Goal: Information Seeking & Learning: Compare options

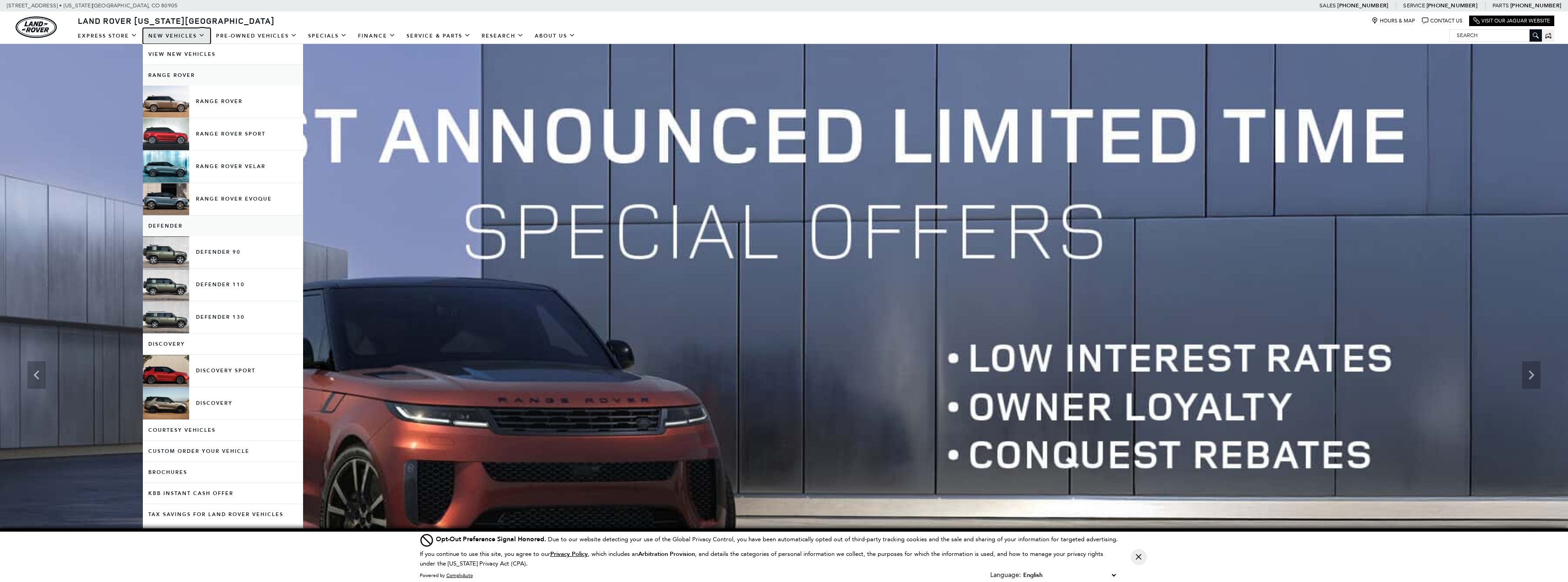
click at [171, 39] on link "New Vehicles" at bounding box center [177, 36] width 68 height 16
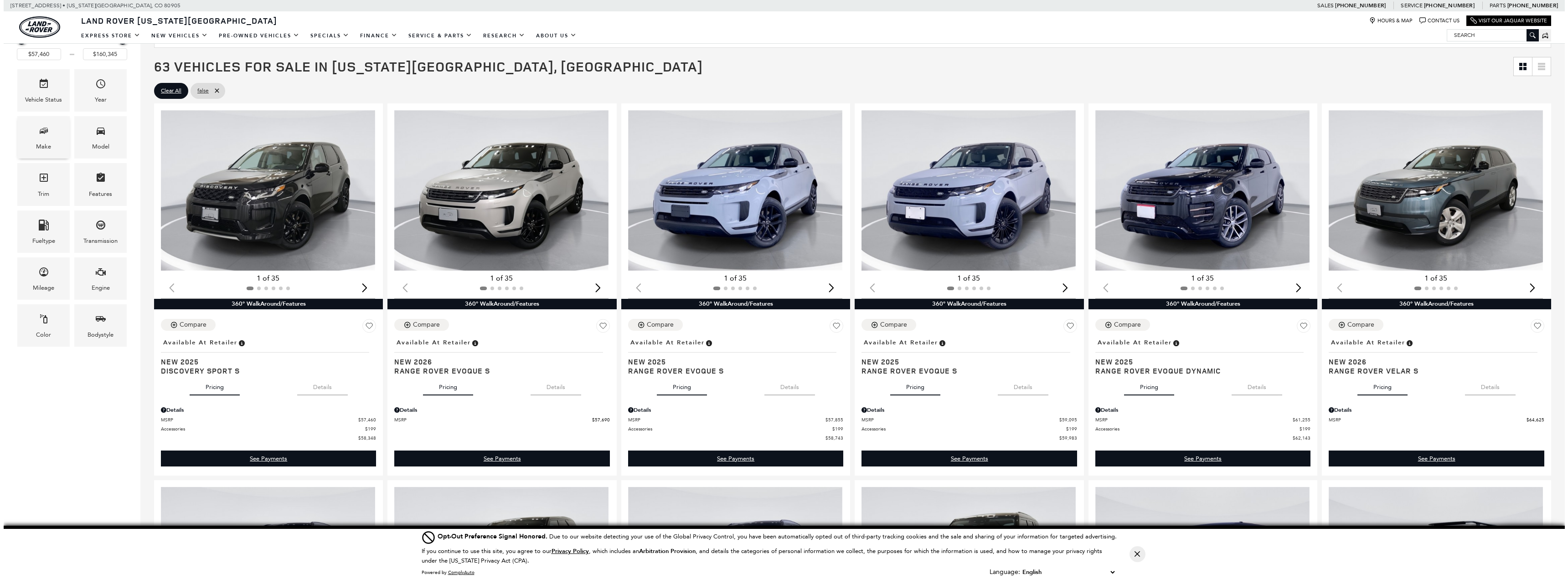
scroll to position [227, 0]
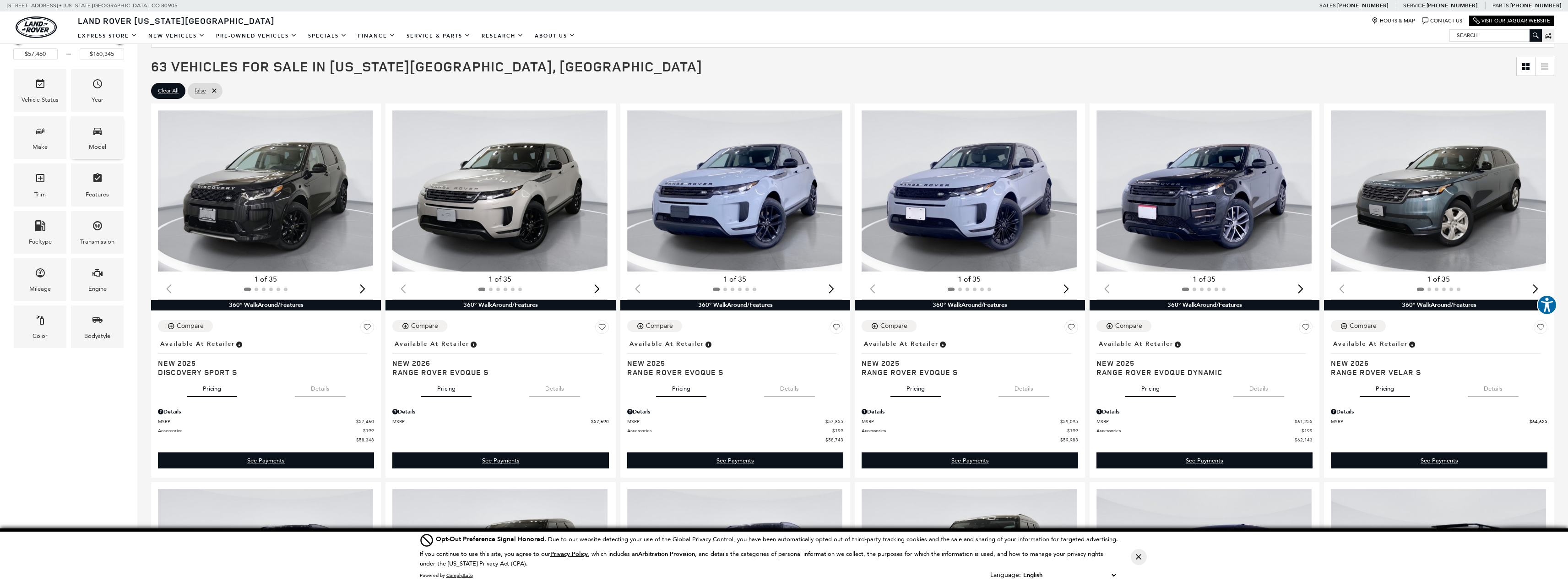
click at [99, 148] on div "Model" at bounding box center [97, 147] width 17 height 10
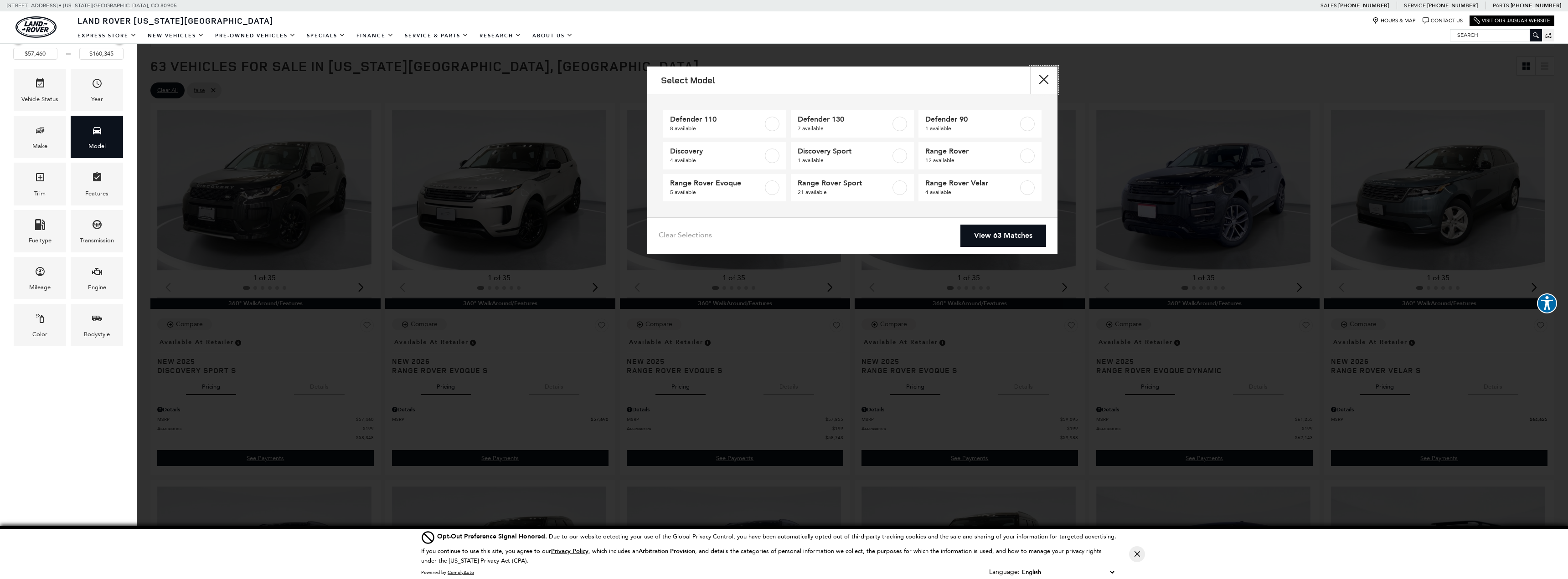
click at [1045, 81] on button "Close" at bounding box center [1043, 80] width 27 height 27
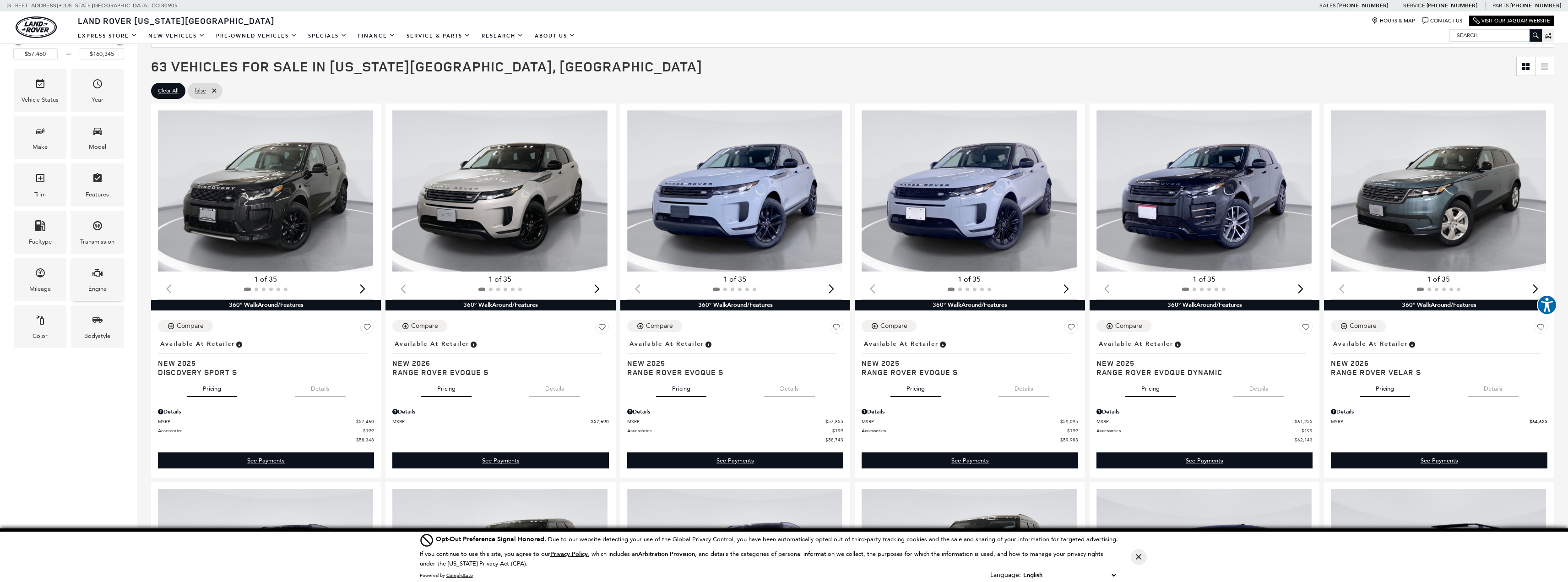
click at [90, 292] on div "Engine" at bounding box center [98, 289] width 18 height 10
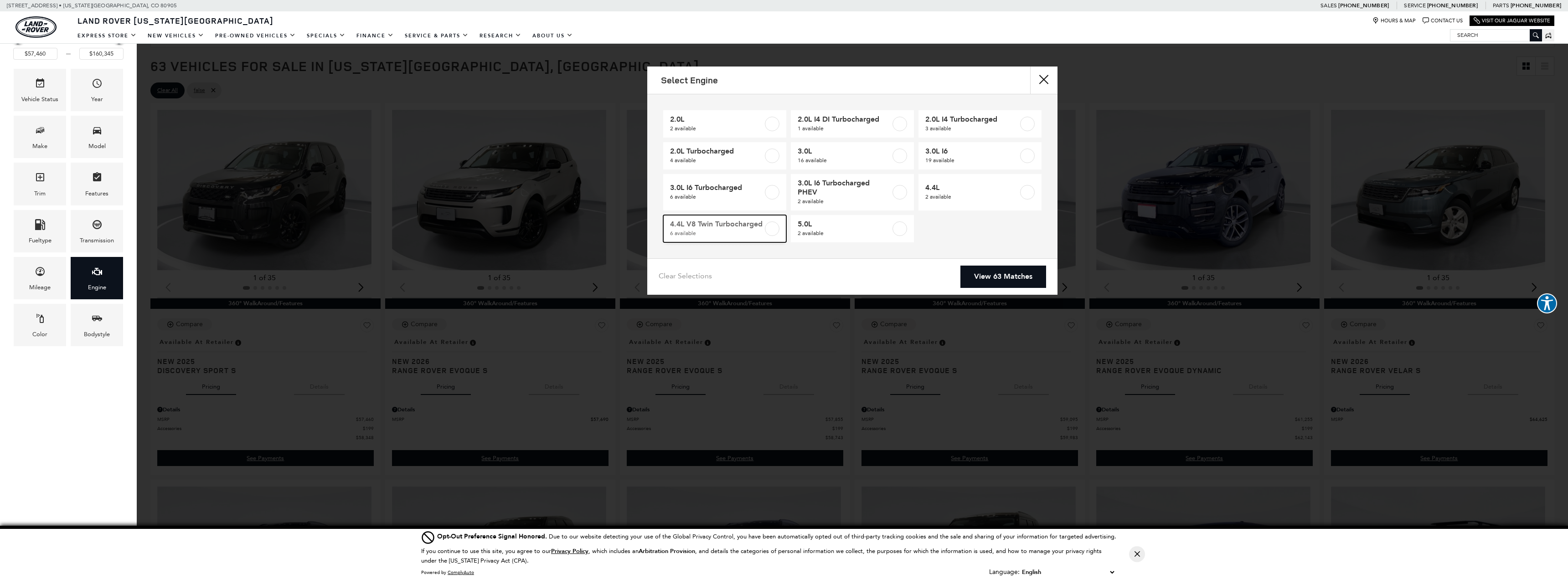
click at [775, 227] on label at bounding box center [772, 229] width 15 height 15
type input "$121,735"
checkbox input "true"
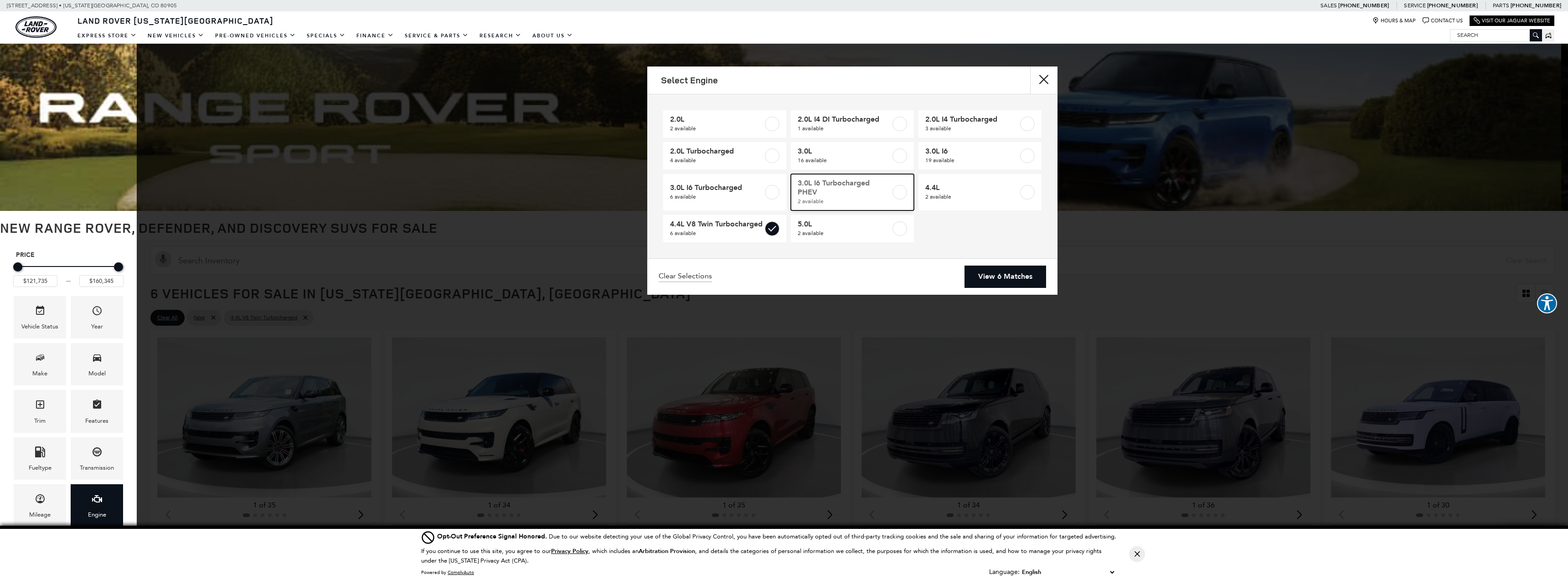
click at [898, 192] on label at bounding box center [900, 192] width 15 height 15
checkbox input "true"
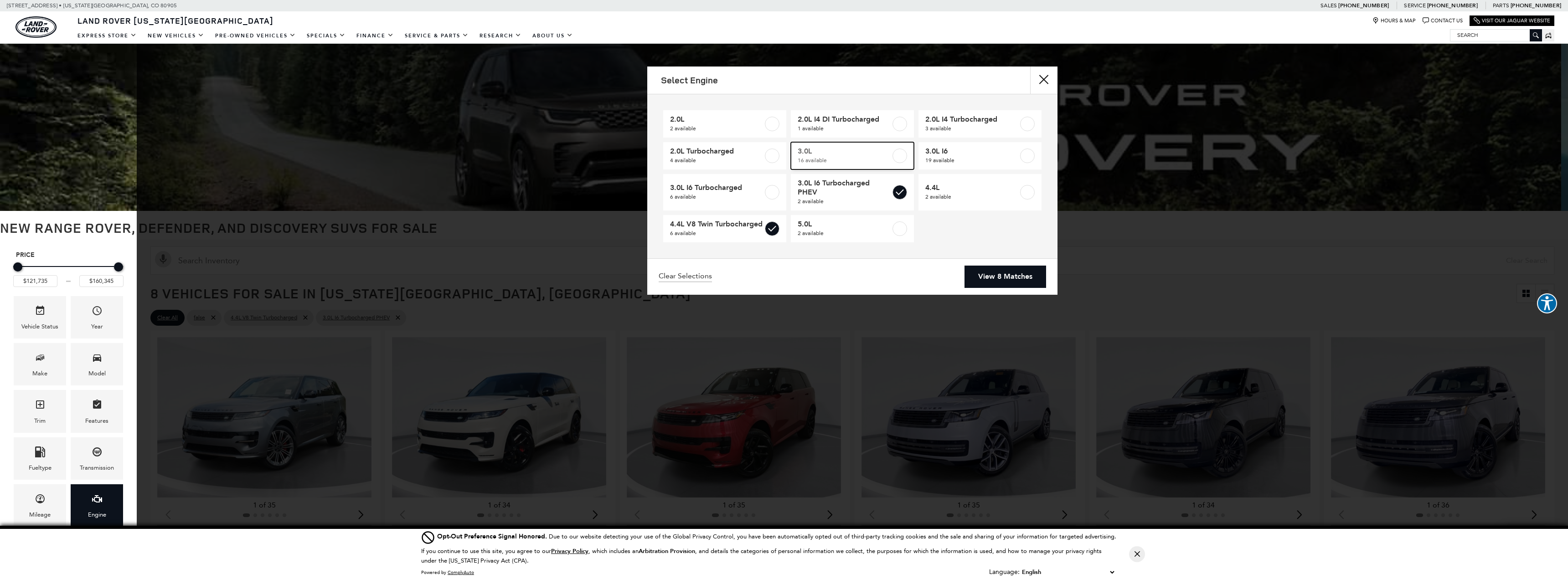
click at [899, 154] on label at bounding box center [900, 156] width 15 height 15
type input "$78,500"
checkbox input "true"
click at [1026, 157] on label at bounding box center [1027, 156] width 15 height 15
type input "$73,631"
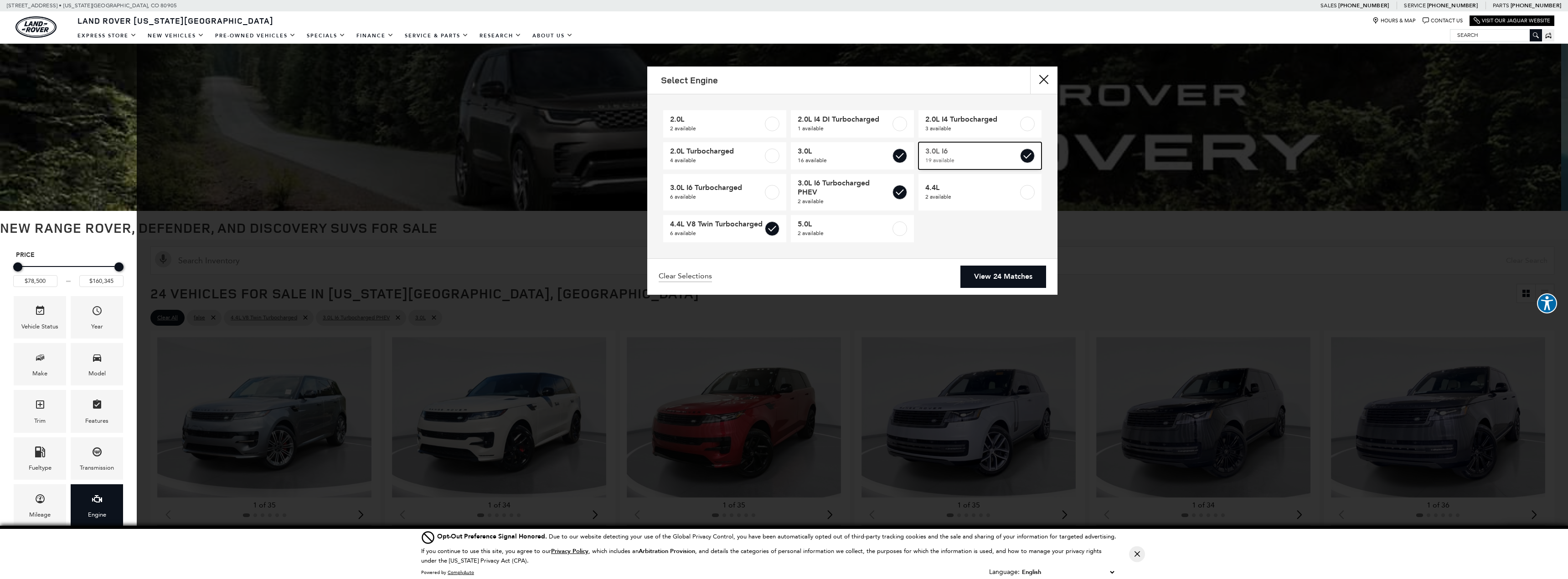
checkbox input "true"
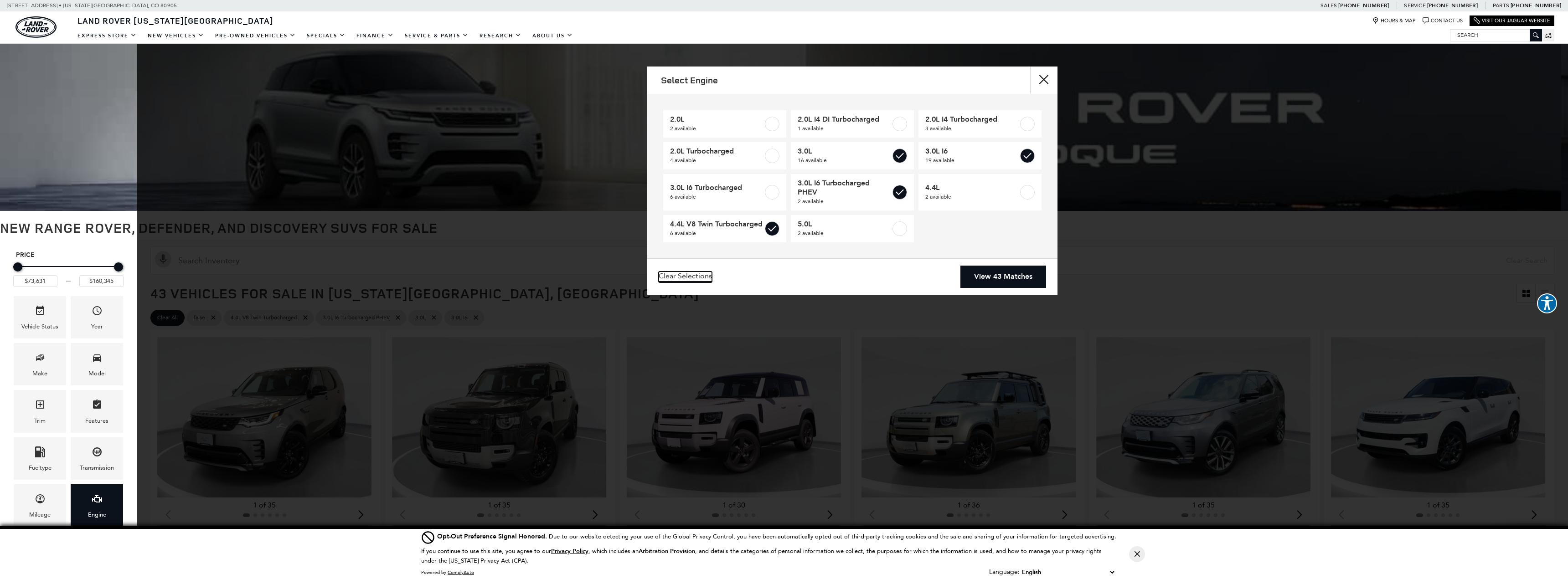
click at [684, 275] on link "Clear Selections" at bounding box center [685, 277] width 54 height 11
type input "$57,460"
checkbox input "false"
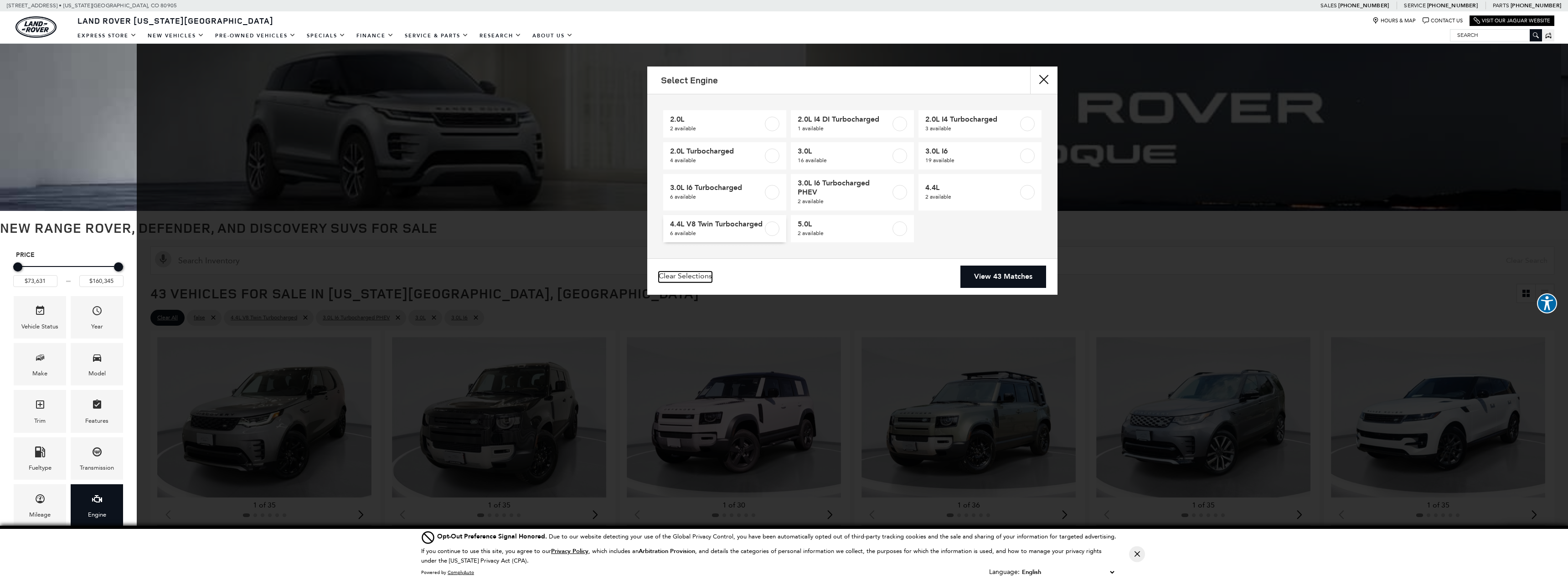
checkbox input "false"
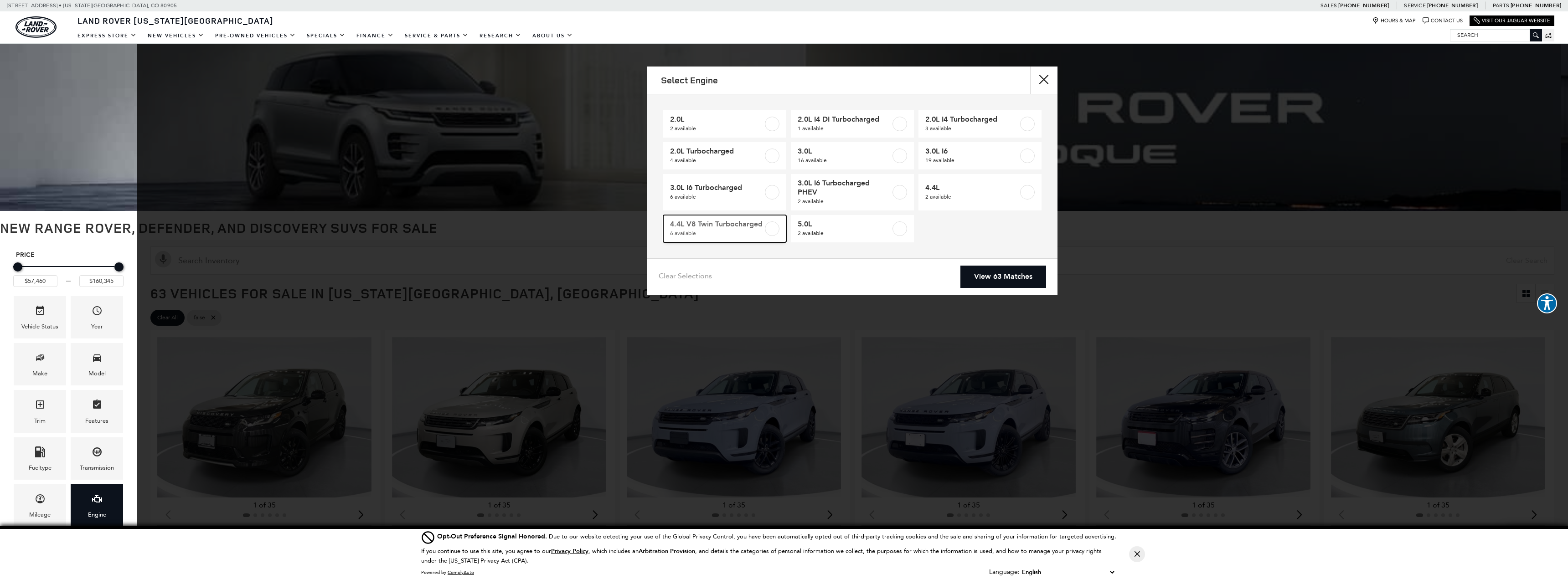
click at [777, 228] on label at bounding box center [772, 229] width 15 height 15
type input "$121,735"
checkbox input "true"
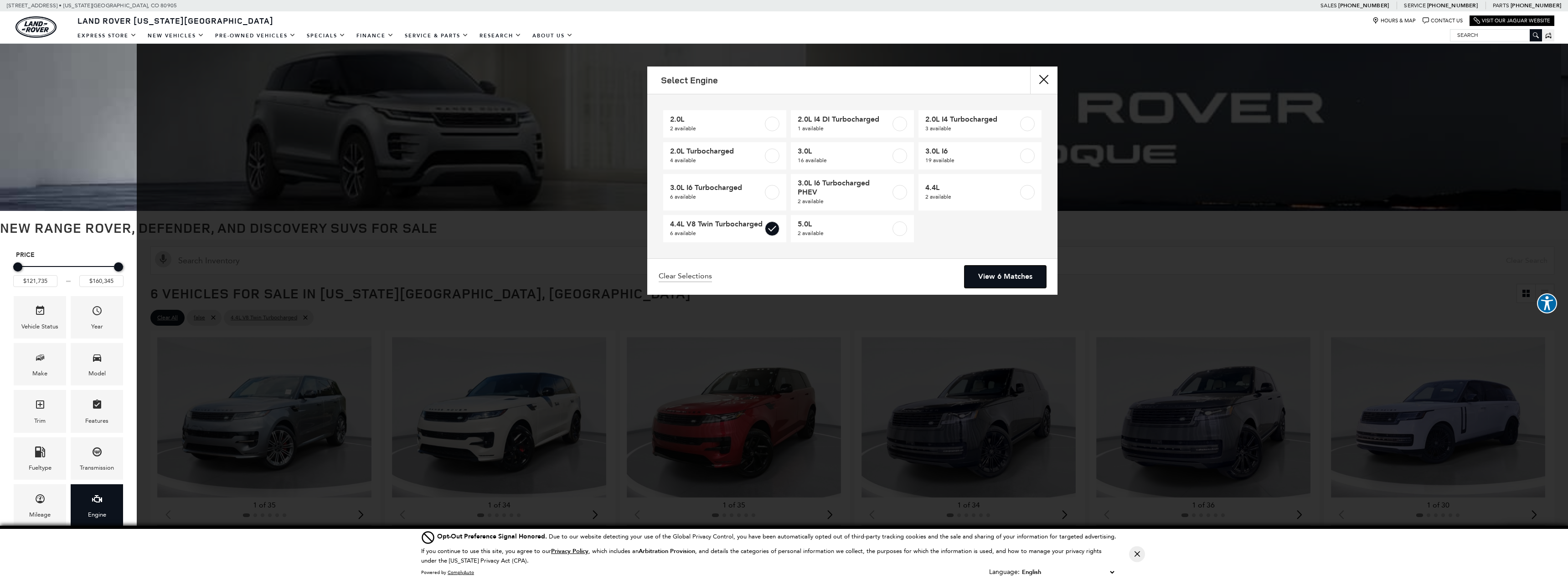
click at [976, 277] on link "View 6 Matches" at bounding box center [1006, 277] width 82 height 23
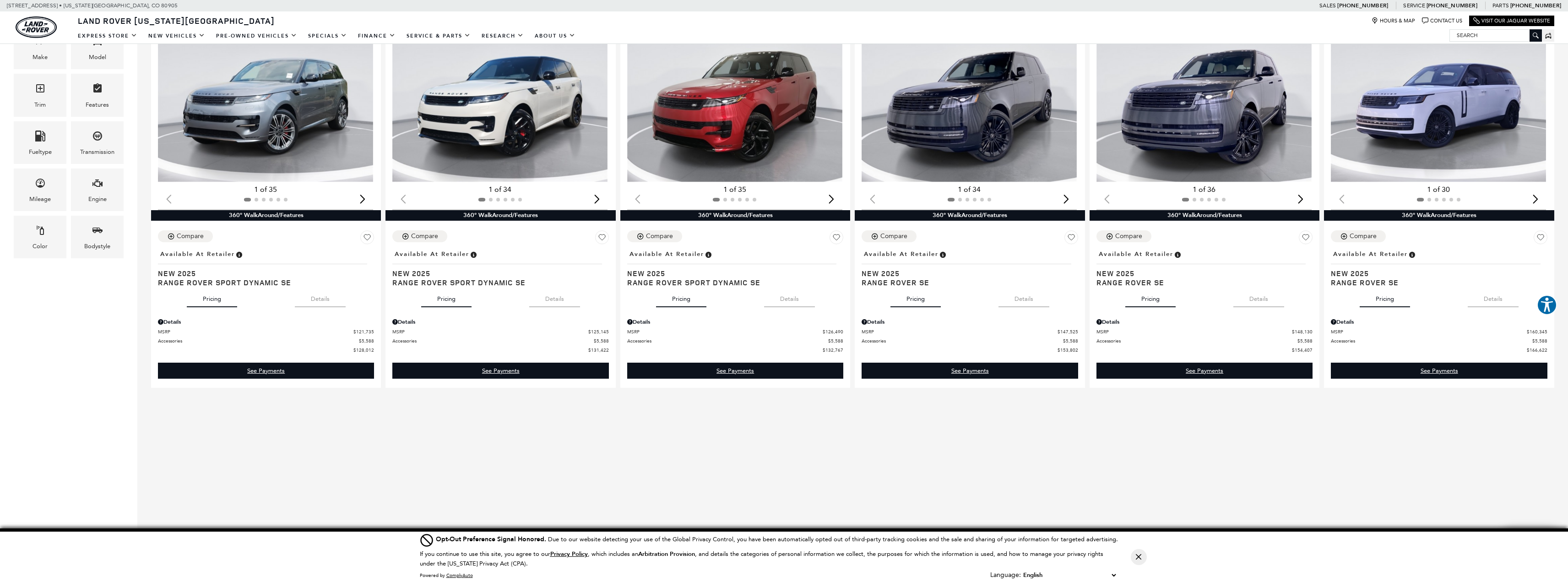
scroll to position [320, 0]
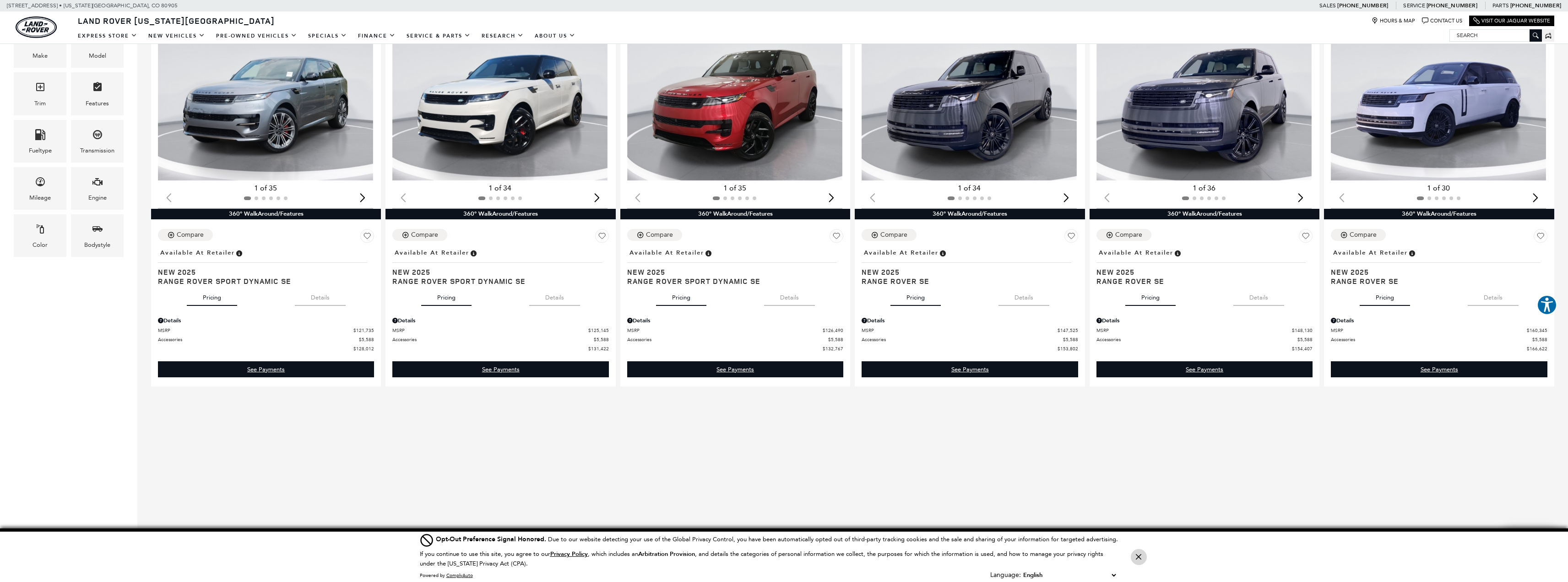
click at [1139, 559] on icon "Close Button" at bounding box center [1138, 556] width 6 height 6
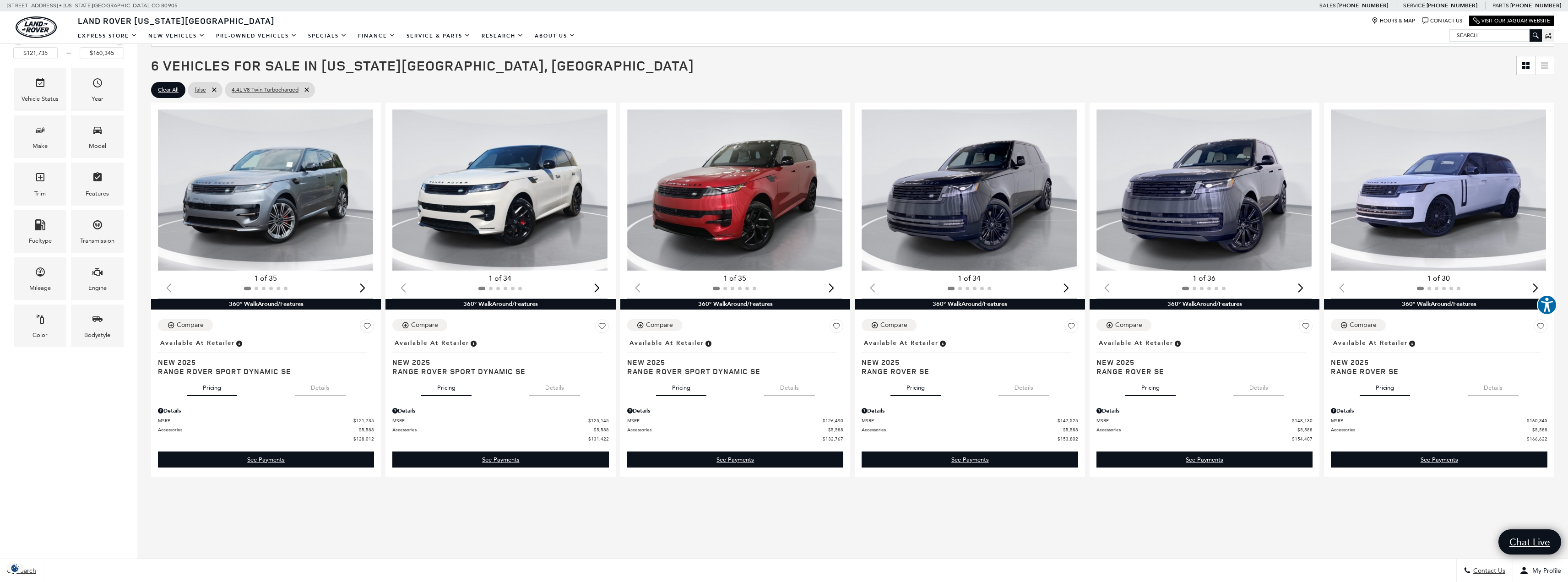
scroll to position [229, 0]
click at [309, 89] on icon at bounding box center [307, 90] width 7 height 7
type input "$57,460"
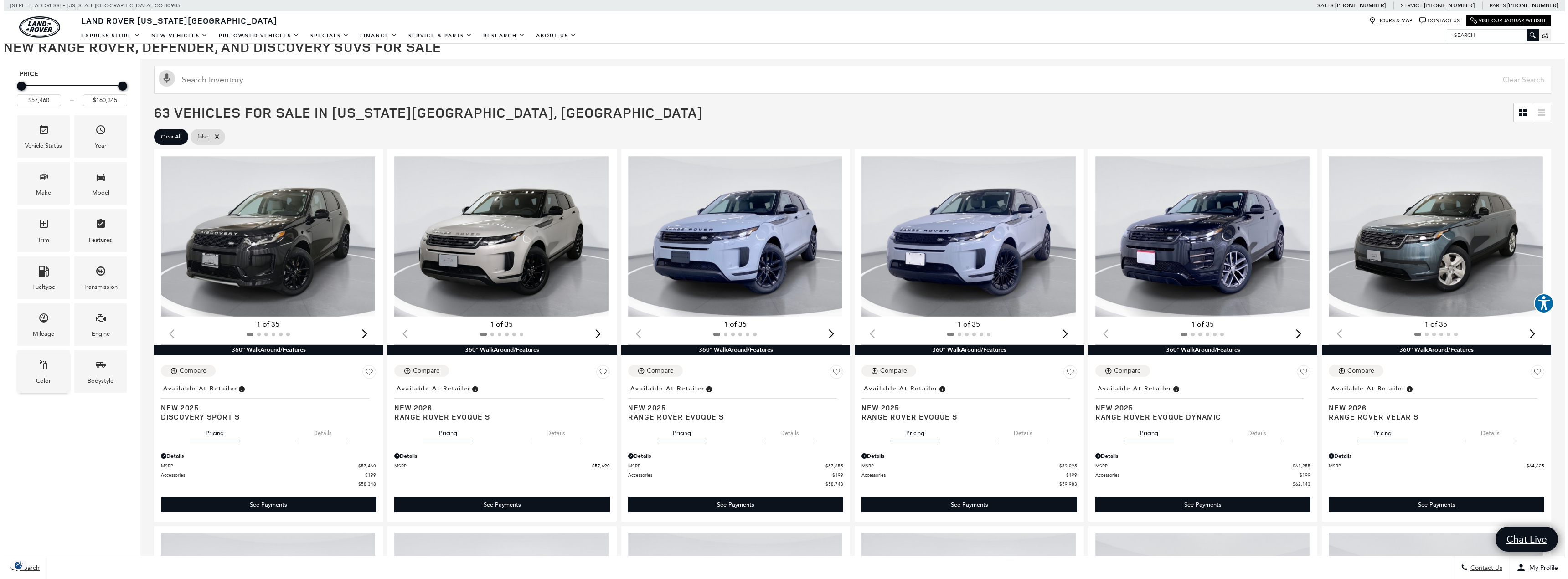
scroll to position [181, 0]
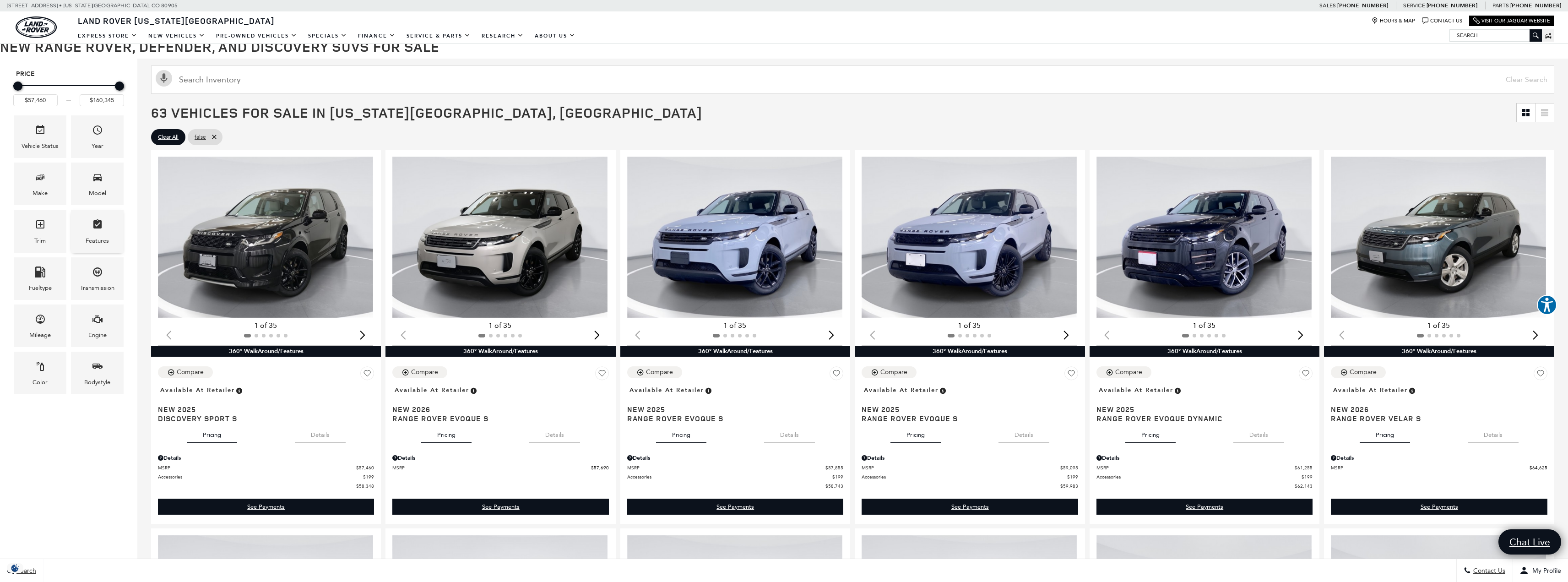
click at [92, 226] on icon "Features" at bounding box center [98, 224] width 11 height 11
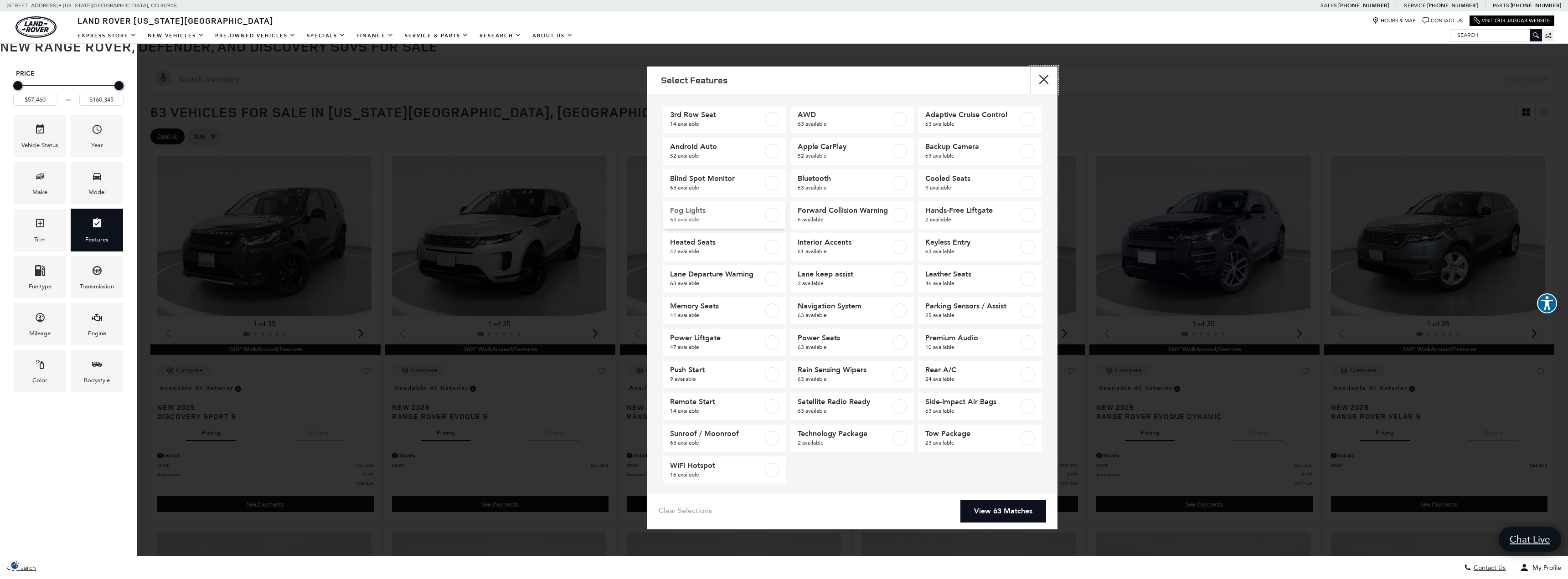
scroll to position [12, 0]
click at [1020, 431] on label at bounding box center [1027, 431] width 15 height 15
checkbox input "true"
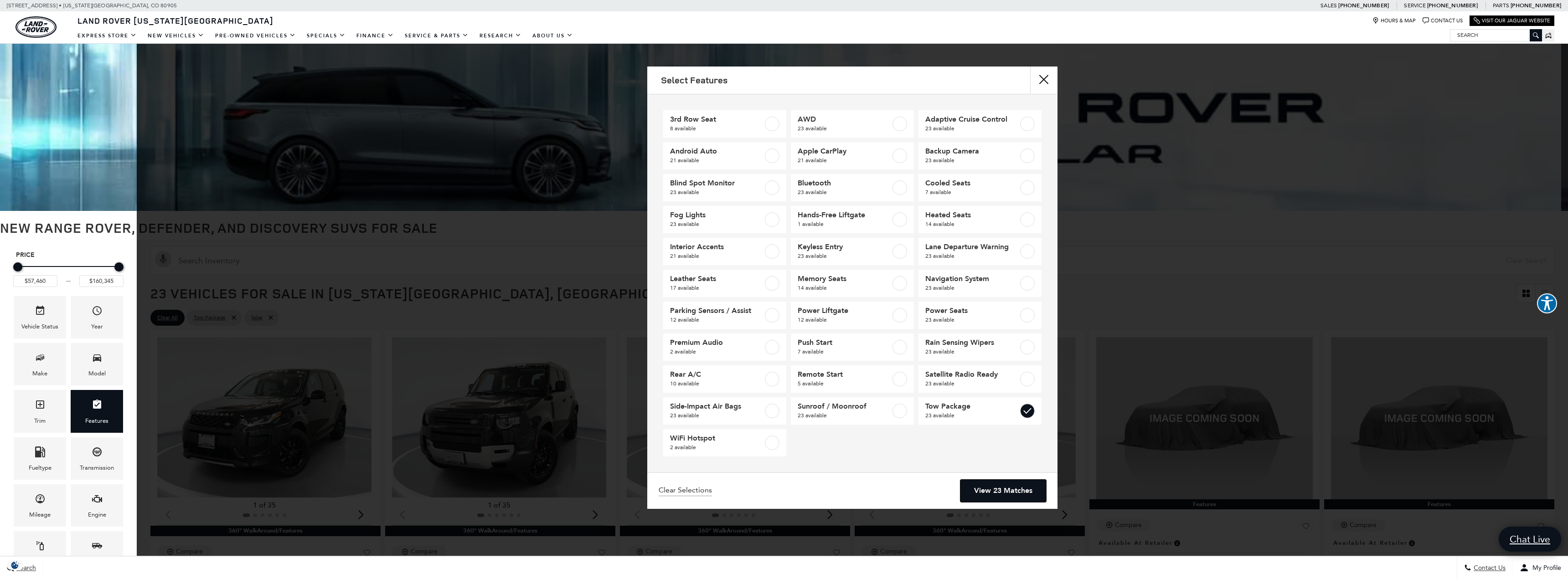
click at [1000, 492] on link "View 23 Matches" at bounding box center [1003, 491] width 86 height 23
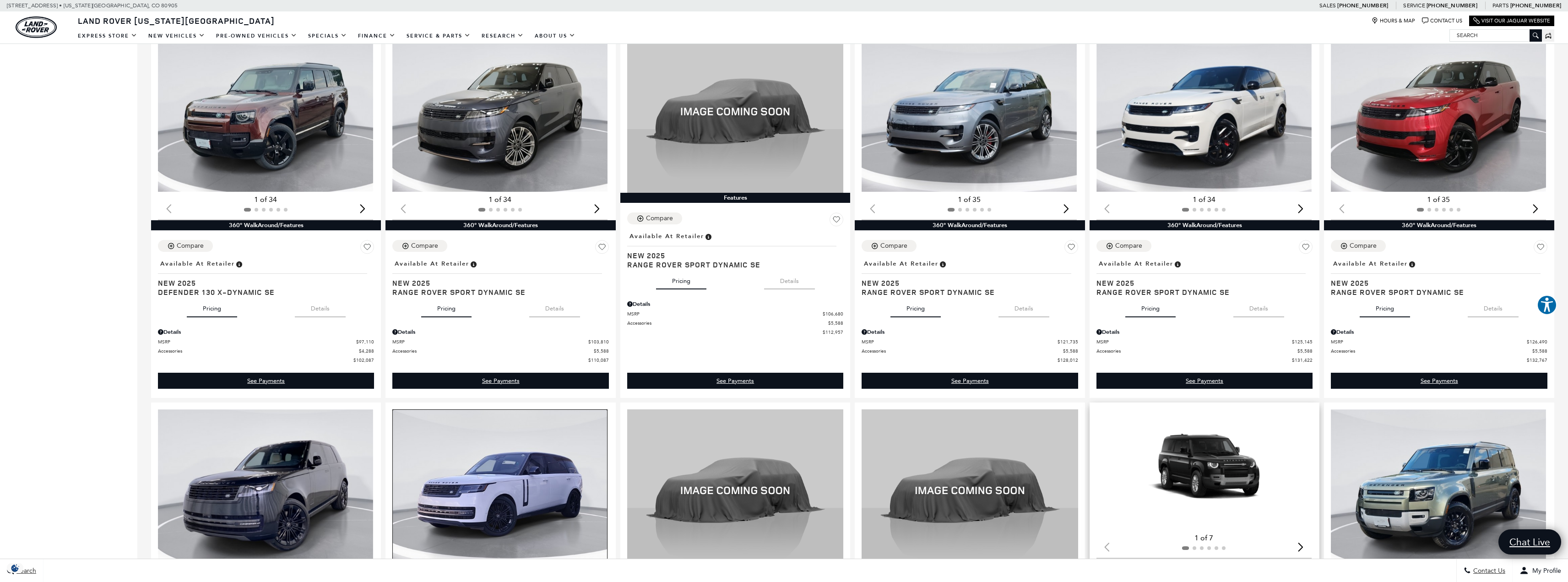
scroll to position [687, 0]
click at [1125, 249] on div "Compare" at bounding box center [1128, 246] width 27 height 8
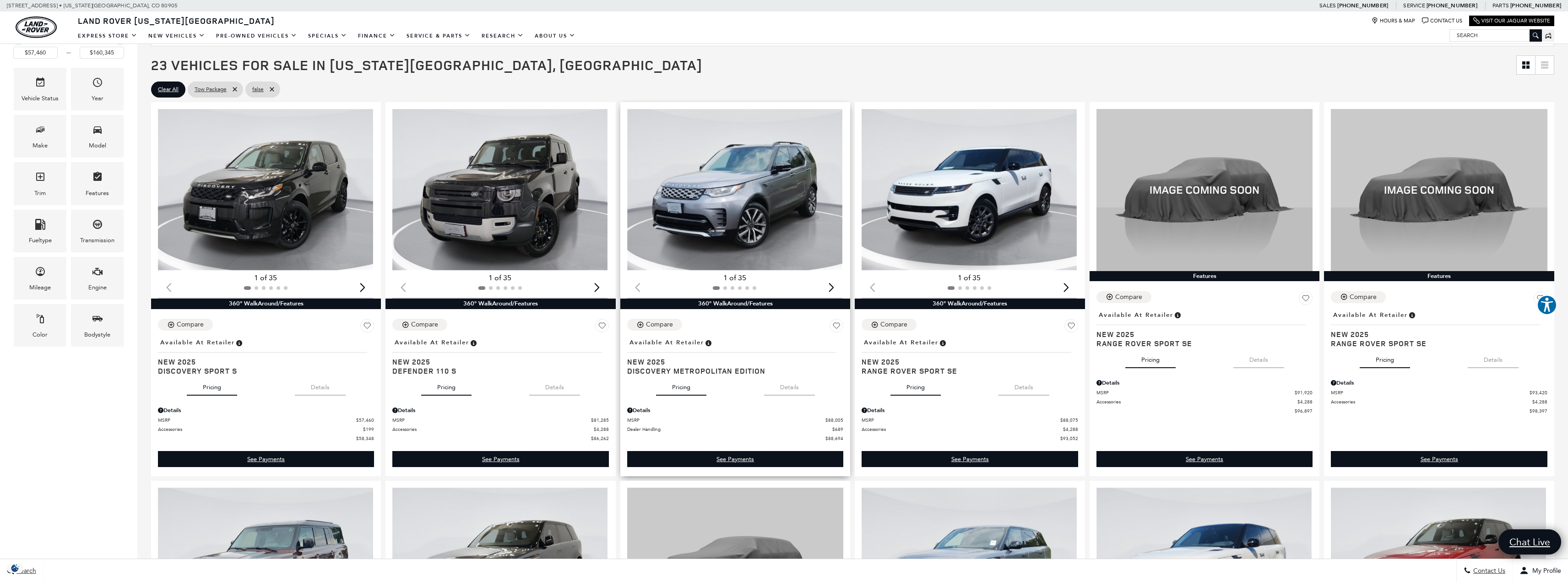
scroll to position [229, 0]
click at [894, 325] on div "Compare" at bounding box center [894, 325] width 27 height 8
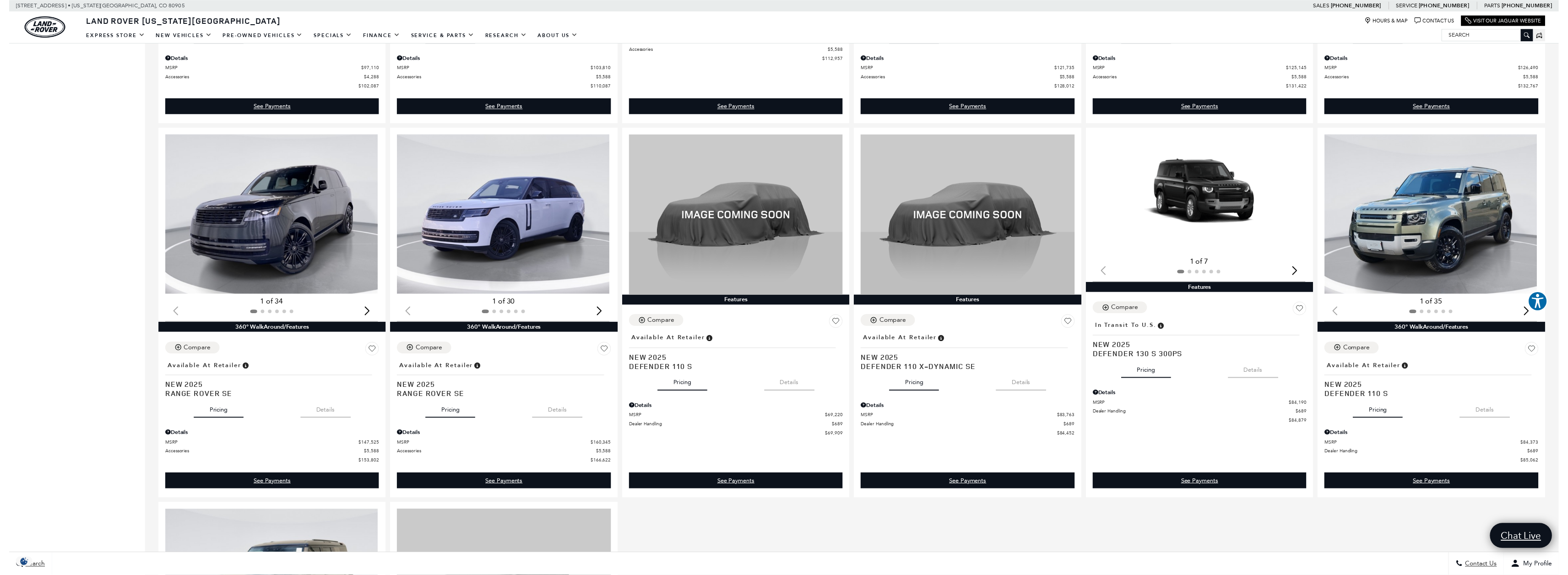
scroll to position [961, 0]
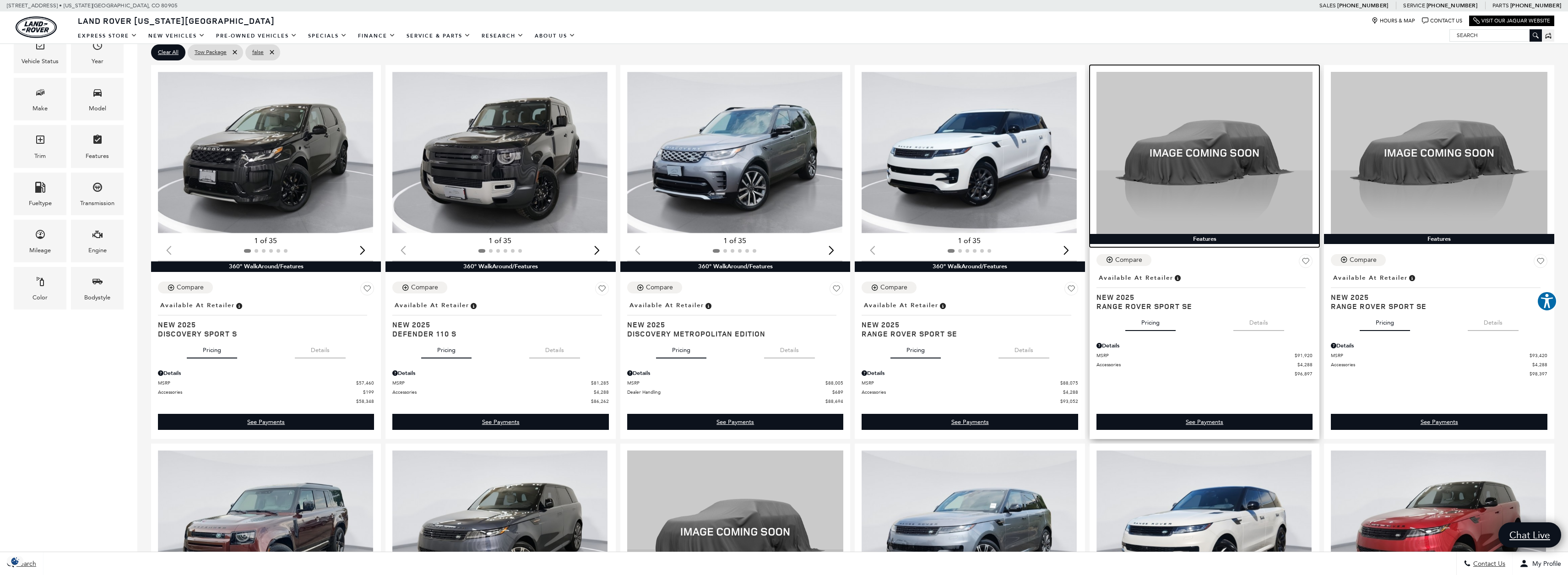
click at [1182, 142] on img at bounding box center [1204, 153] width 216 height 162
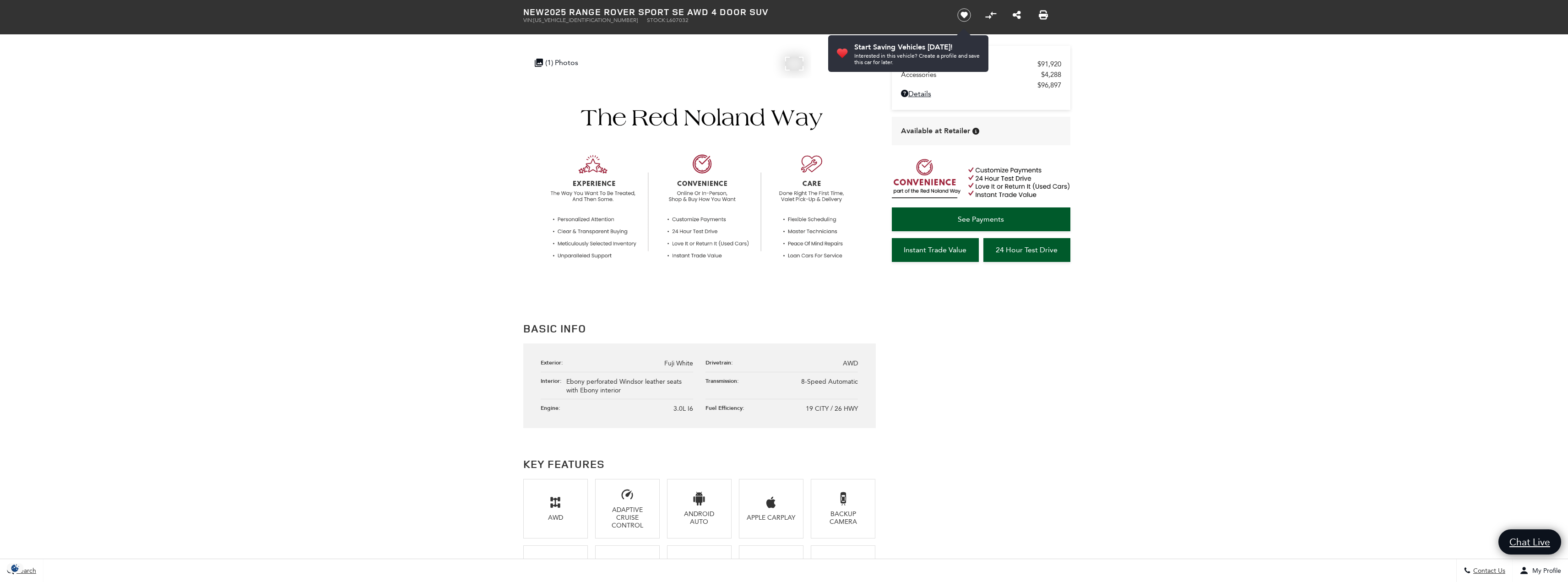
scroll to position [228, 0]
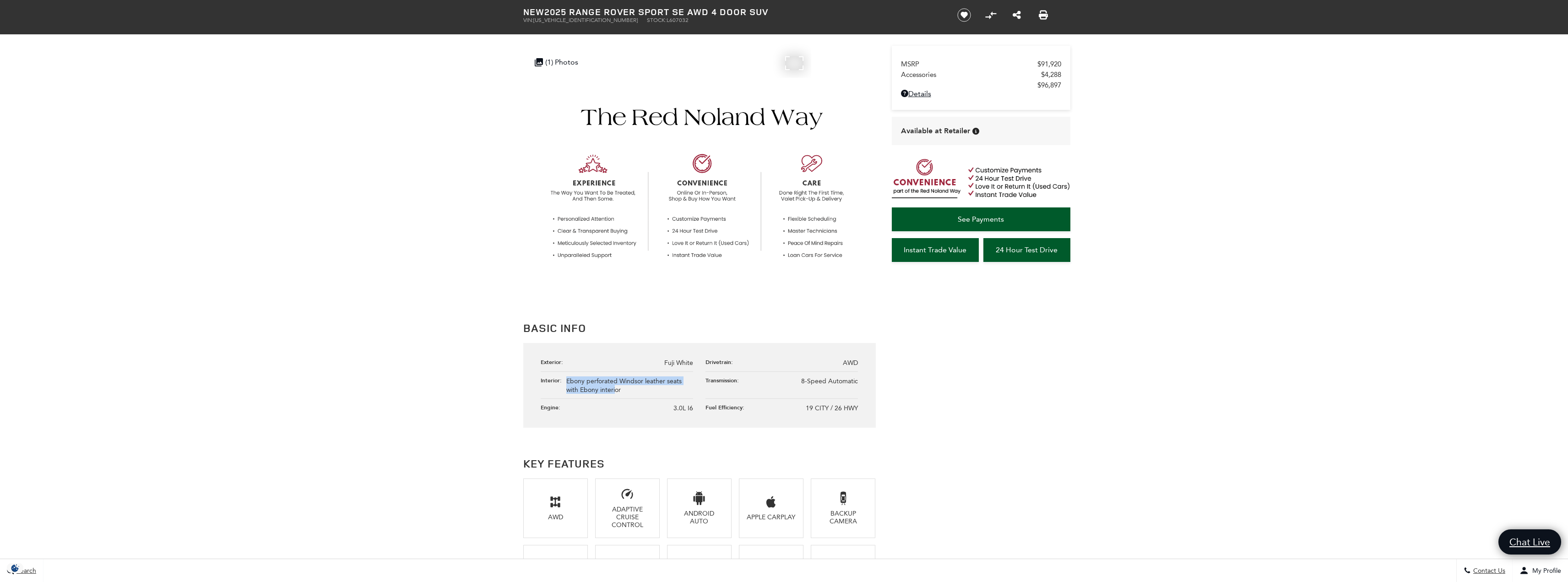
drag, startPoint x: 568, startPoint y: 382, endPoint x: 616, endPoint y: 391, distance: 48.8
click at [616, 391] on span "Ebony perforated Windsor leather seats with Ebony interior" at bounding box center [624, 385] width 116 height 17
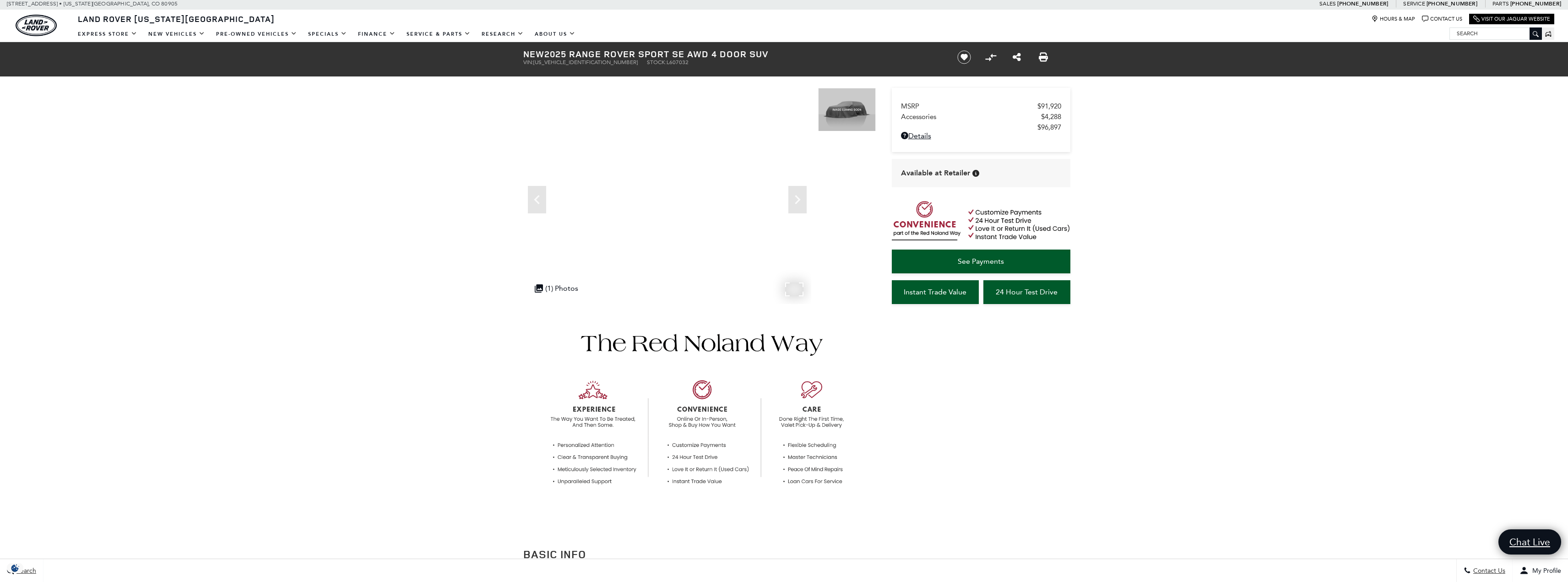
scroll to position [0, 0]
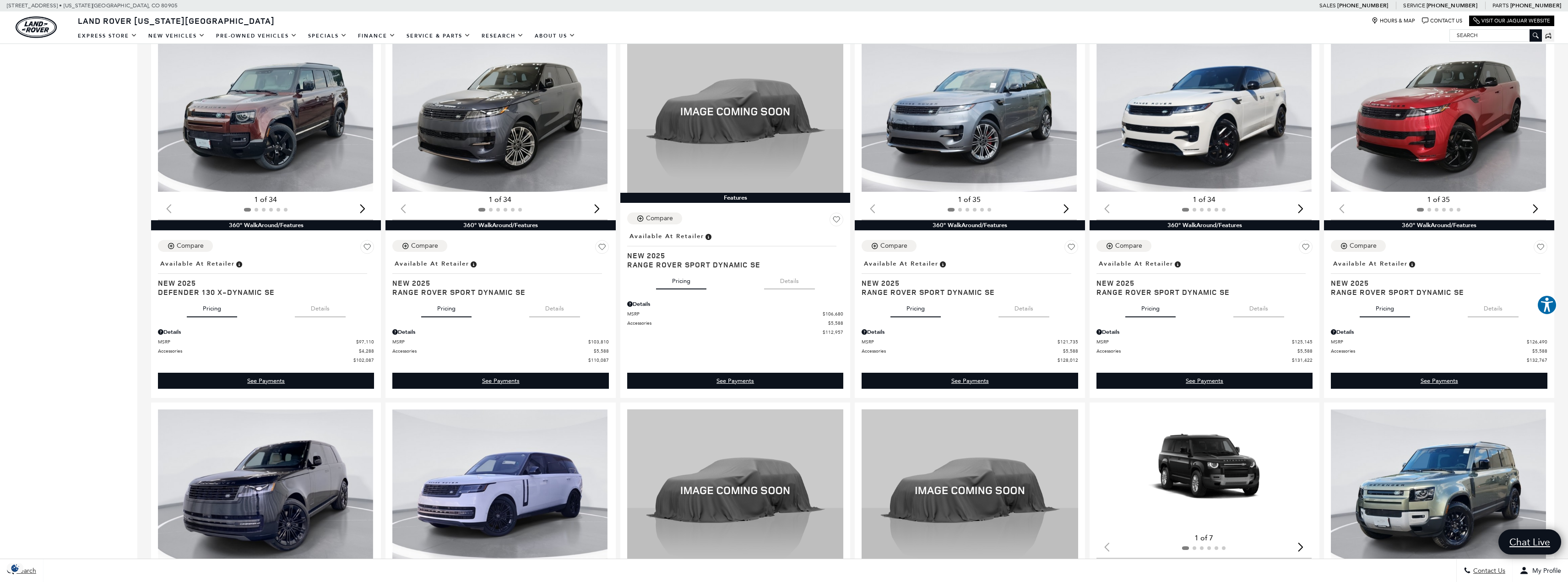
scroll to position [687, 0]
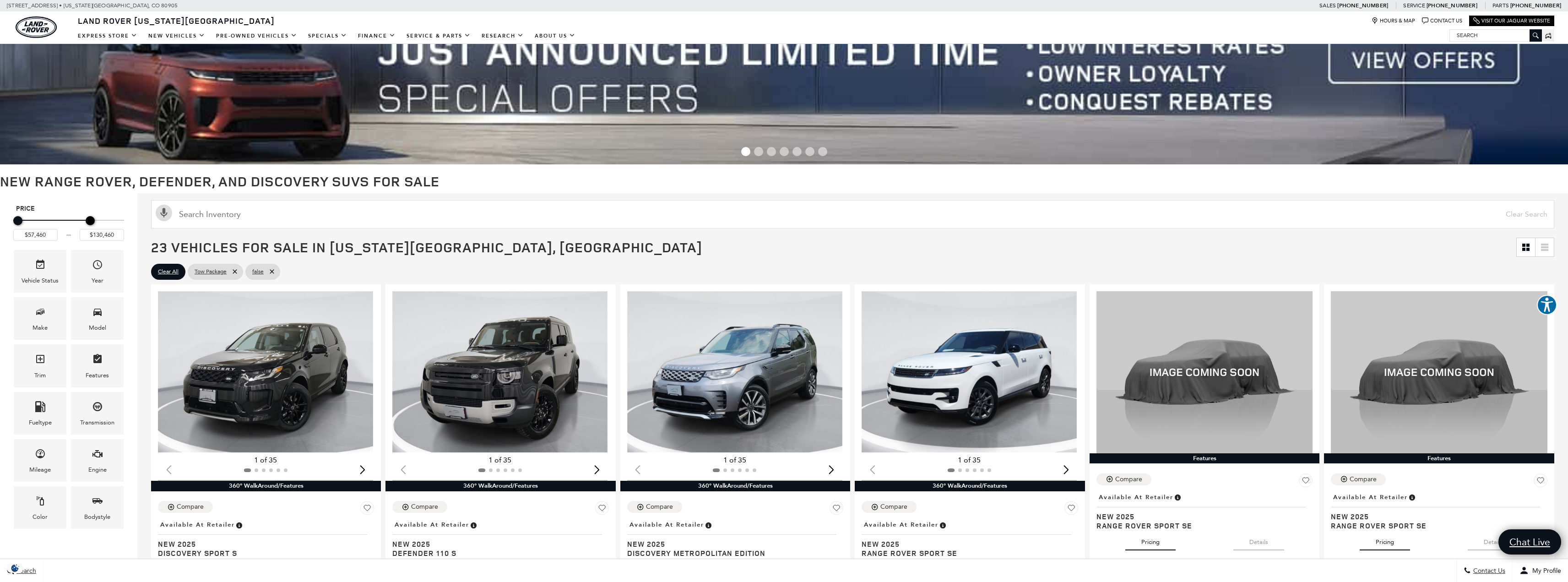
click at [90, 217] on div "Price" at bounding box center [68, 221] width 111 height 16
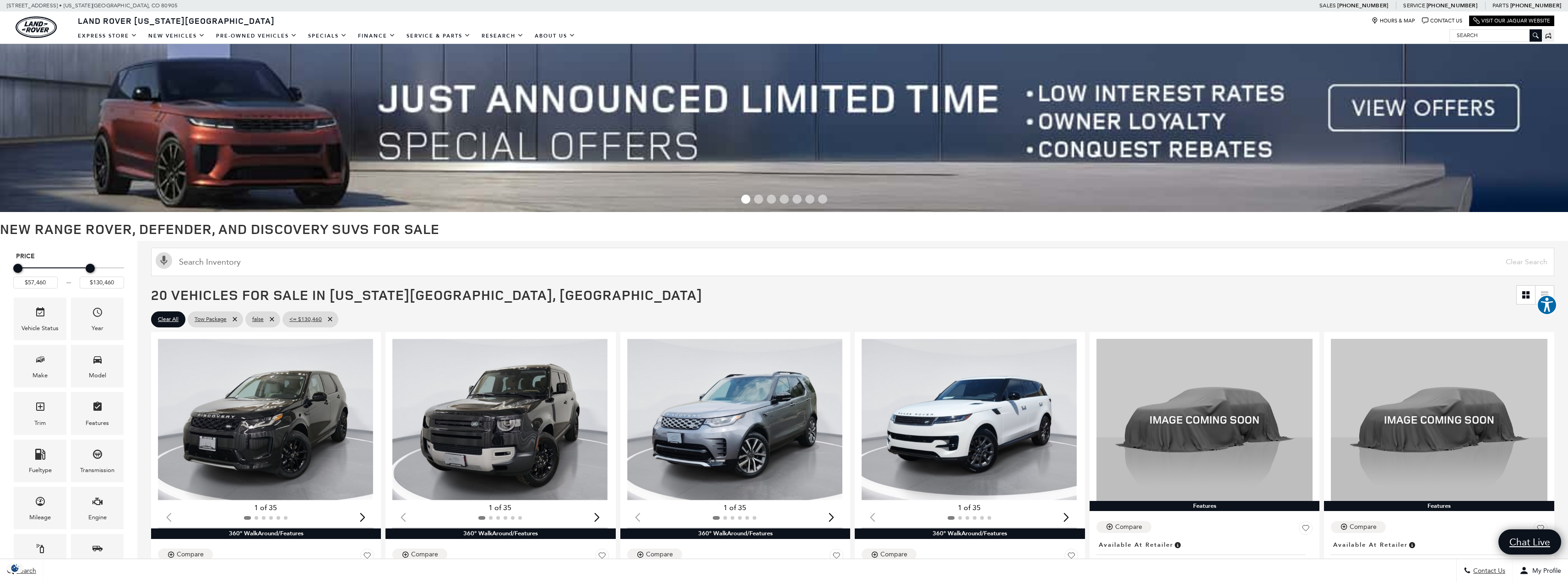
click at [89, 223] on h1 "New Range Rover, Defender, and Discovery SUVs for Sale" at bounding box center [784, 229] width 1568 height 15
click at [100, 270] on div "Price" at bounding box center [68, 268] width 111 height 16
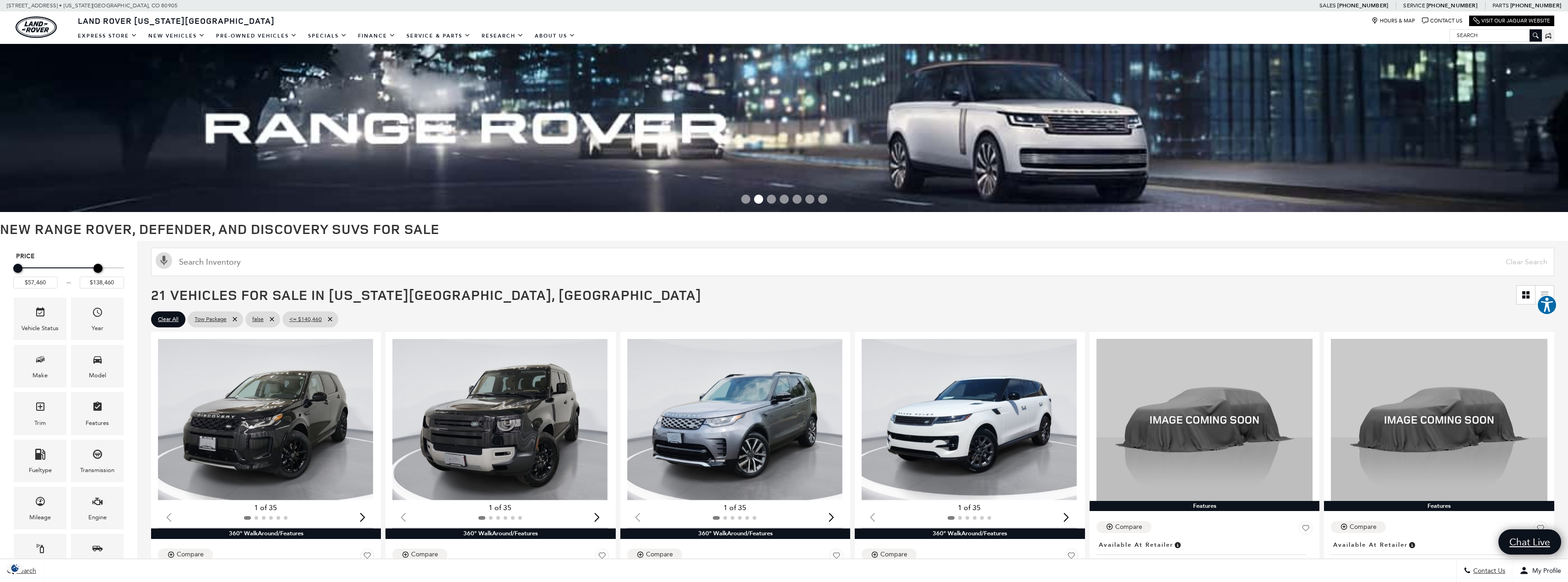
click at [98, 269] on div "Maximum Price" at bounding box center [98, 268] width 9 height 9
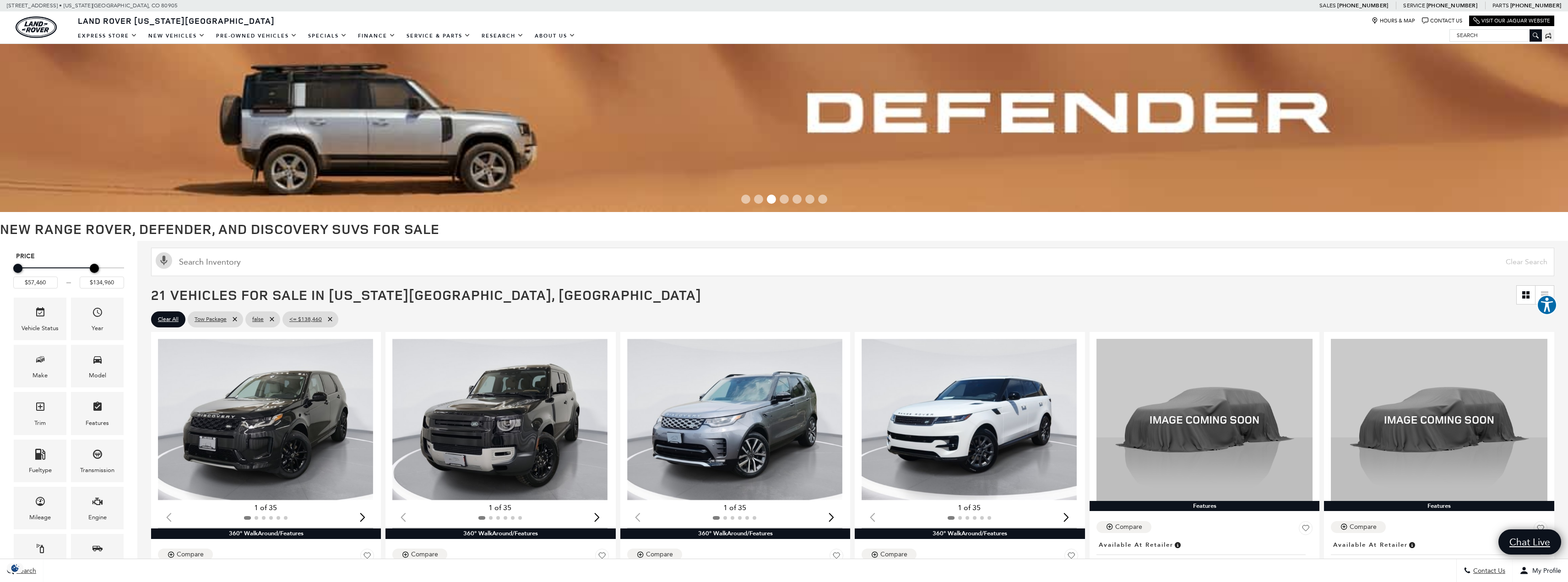
click at [93, 269] on div "Maximum Price" at bounding box center [94, 268] width 9 height 9
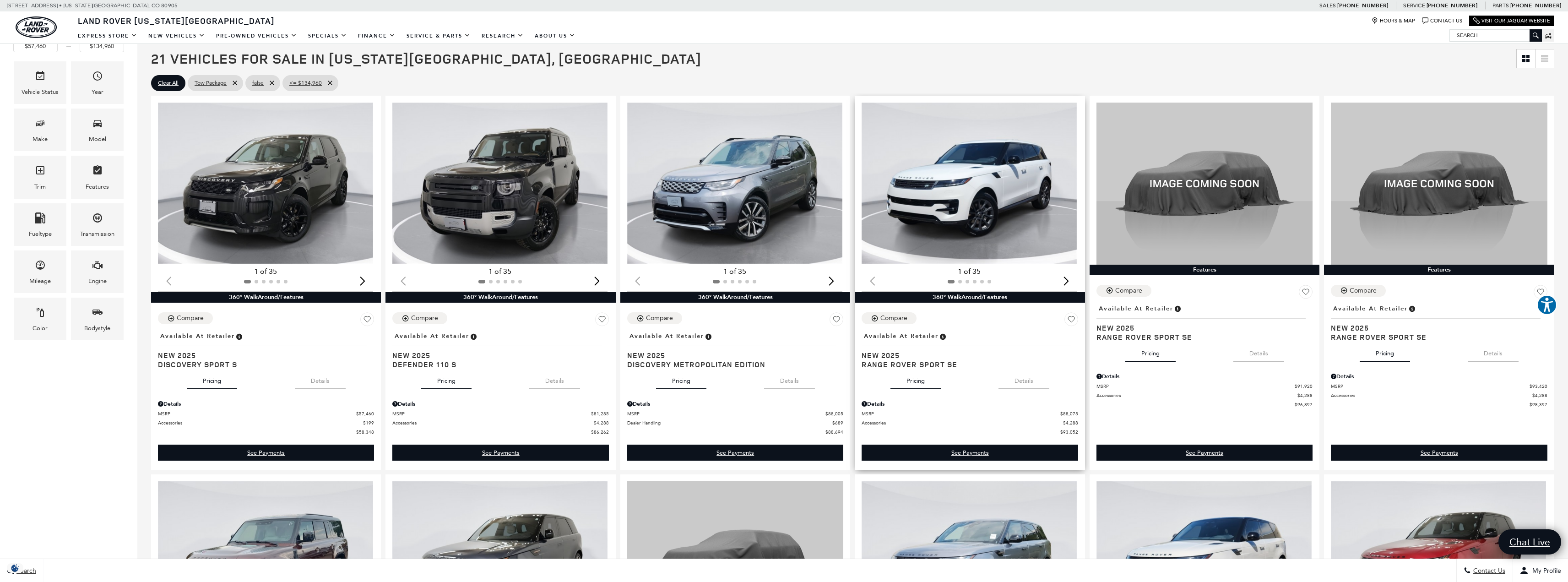
scroll to position [236, 0]
click at [899, 319] on div "Compare" at bounding box center [894, 318] width 27 height 8
click at [1140, 295] on div "Compare" at bounding box center [1128, 291] width 27 height 8
click at [1371, 290] on div "Compare" at bounding box center [1363, 291] width 27 height 8
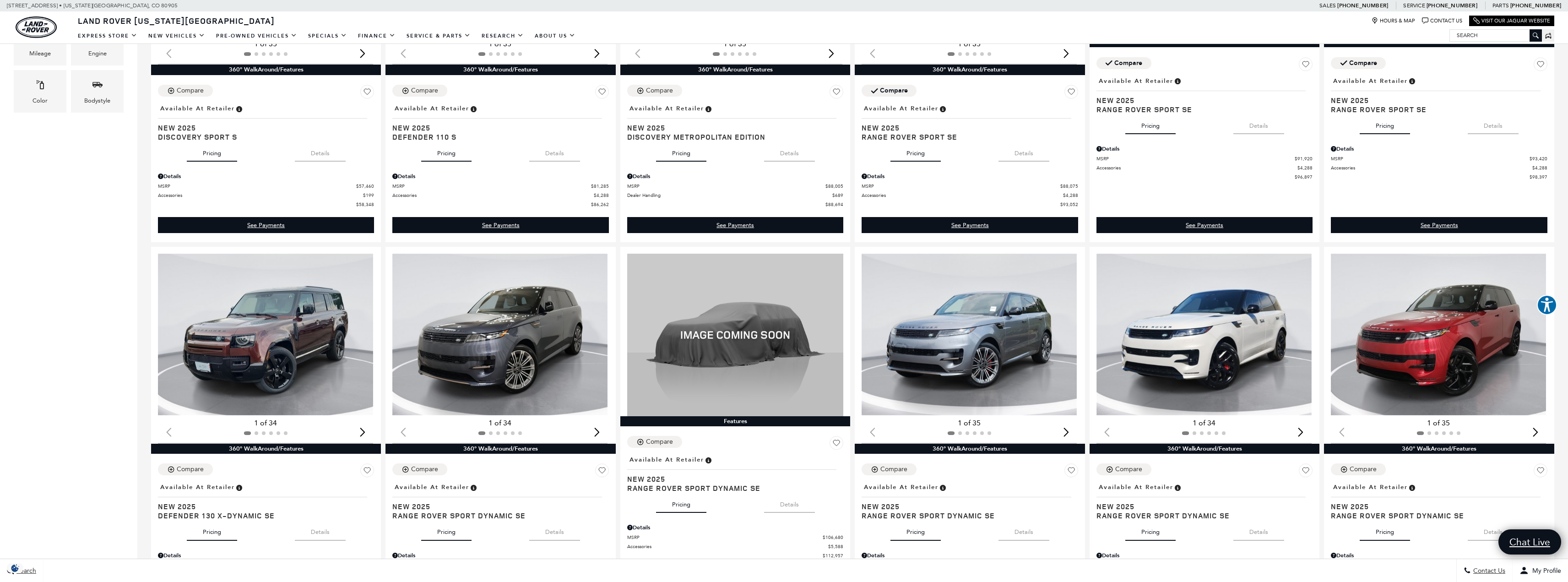
scroll to position [464, 0]
click at [425, 466] on div "Compare" at bounding box center [424, 468] width 27 height 8
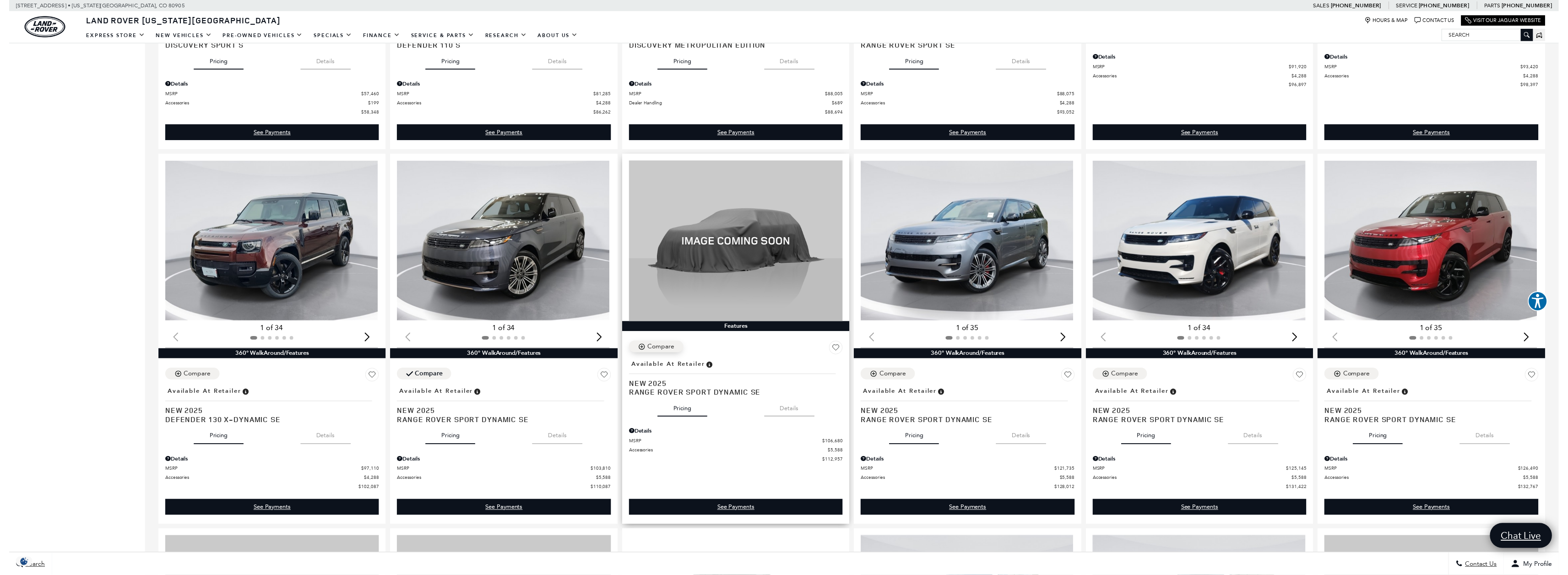
scroll to position [555, 0]
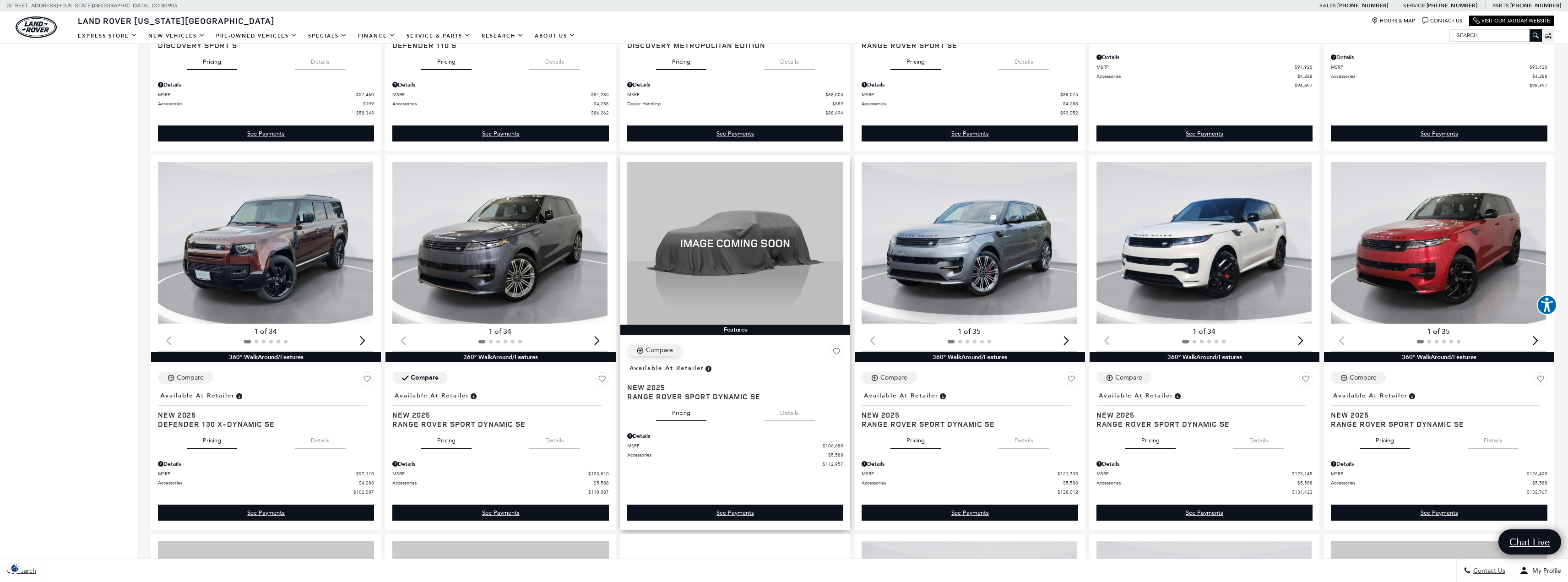
click at [661, 348] on div "Compare" at bounding box center [660, 350] width 27 height 8
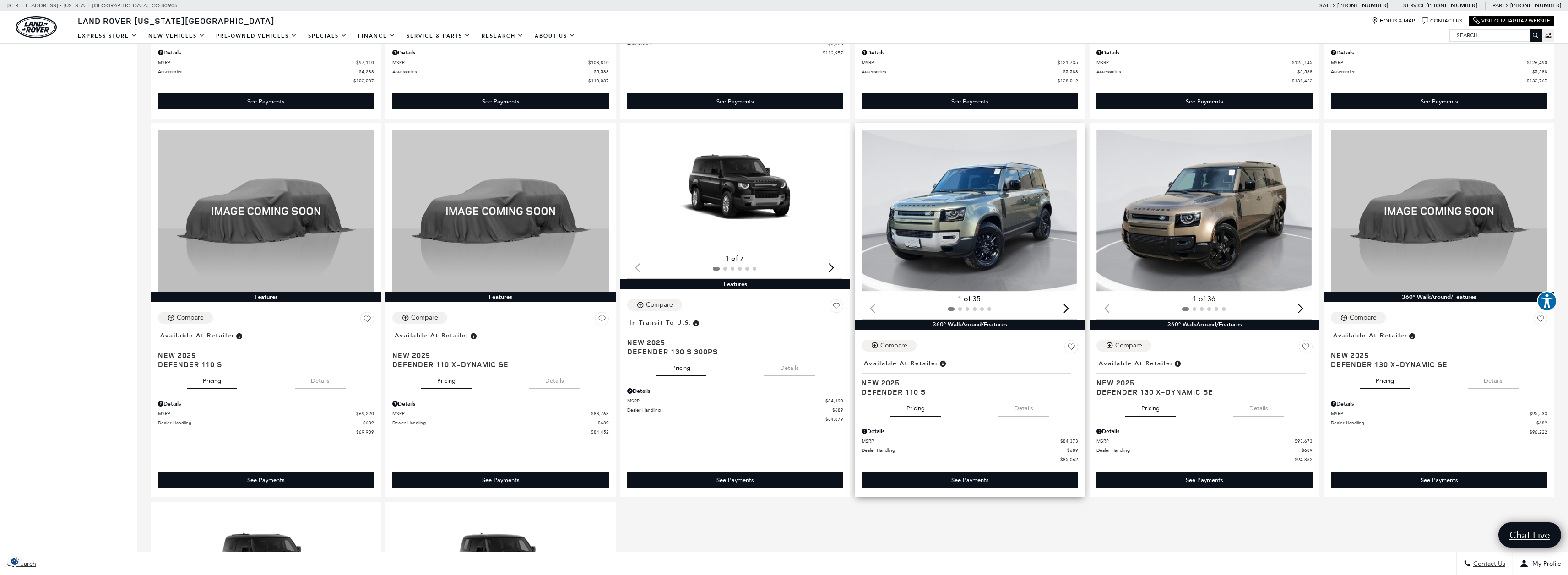
scroll to position [967, 0]
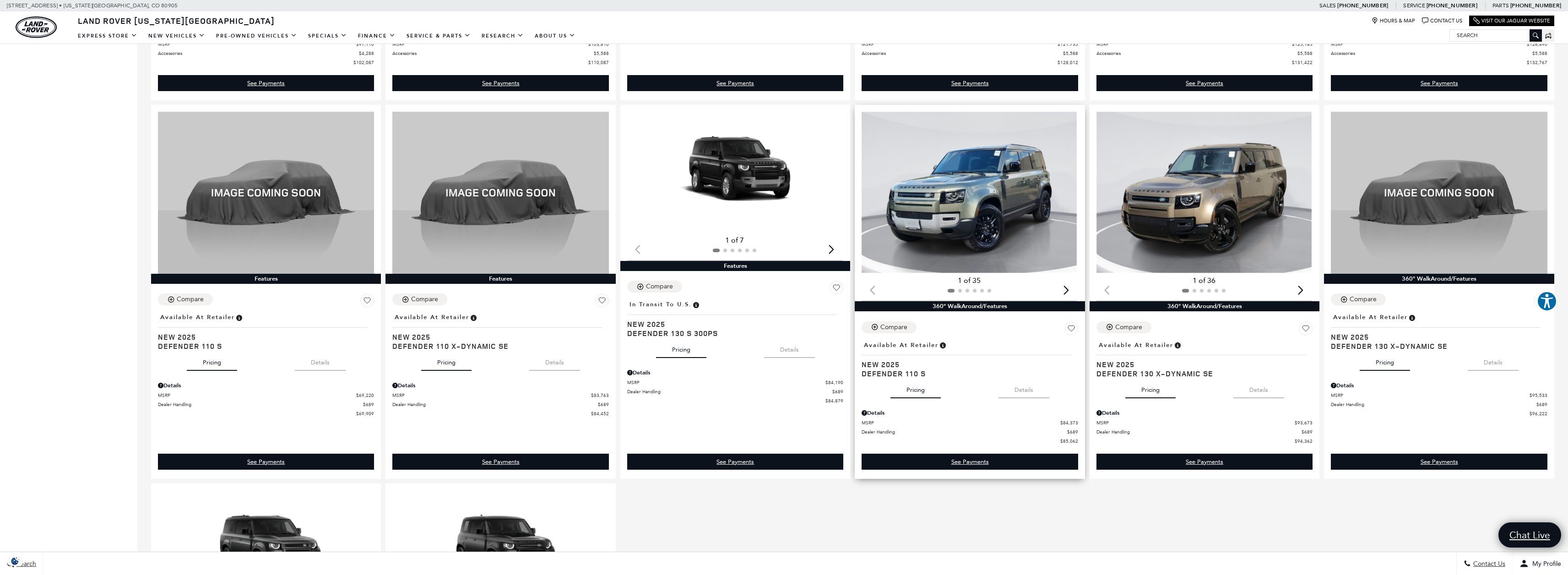
scroll to position [984, 0]
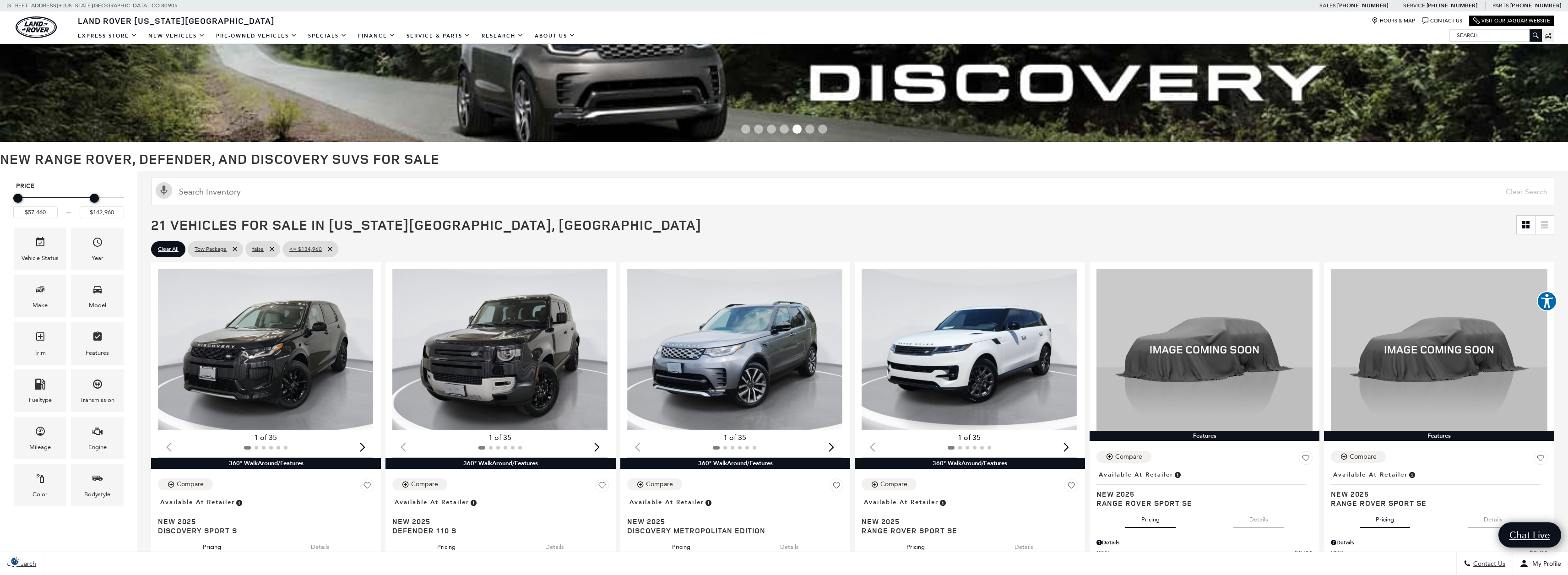
click at [103, 198] on div "Price" at bounding box center [68, 199] width 111 height 16
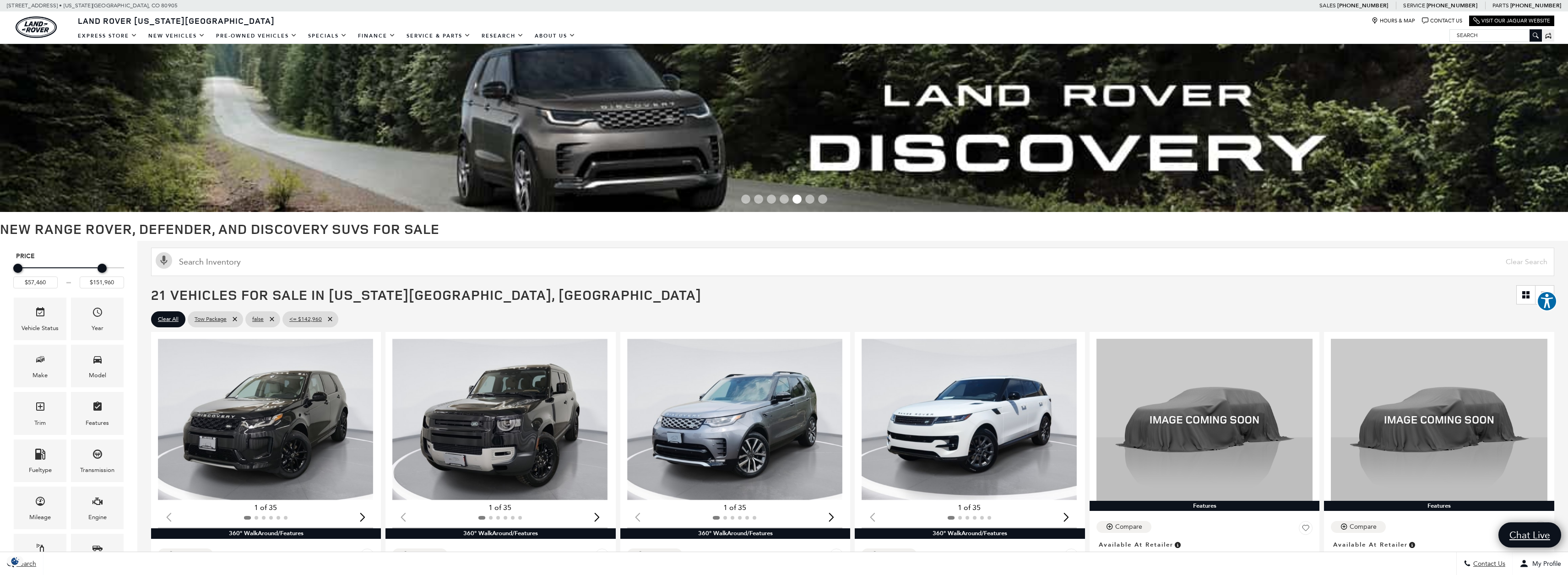
type input "$160,345"
drag, startPoint x: 105, startPoint y: 265, endPoint x: 163, endPoint y: 265, distance: 58.0
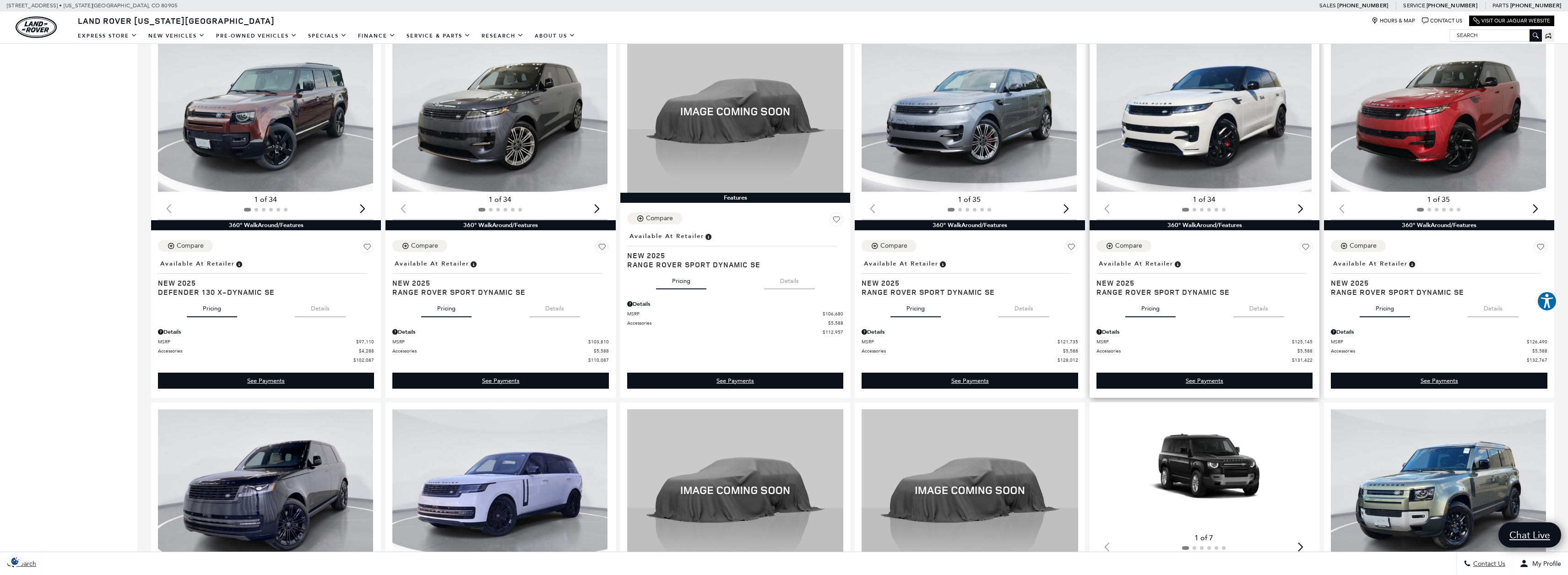
scroll to position [686, 0]
click at [878, 243] on icon "Compare Vehicle" at bounding box center [874, 246] width 8 height 8
click at [655, 218] on div "Compare" at bounding box center [660, 218] width 27 height 8
click at [425, 244] on div "Compare" at bounding box center [424, 246] width 27 height 8
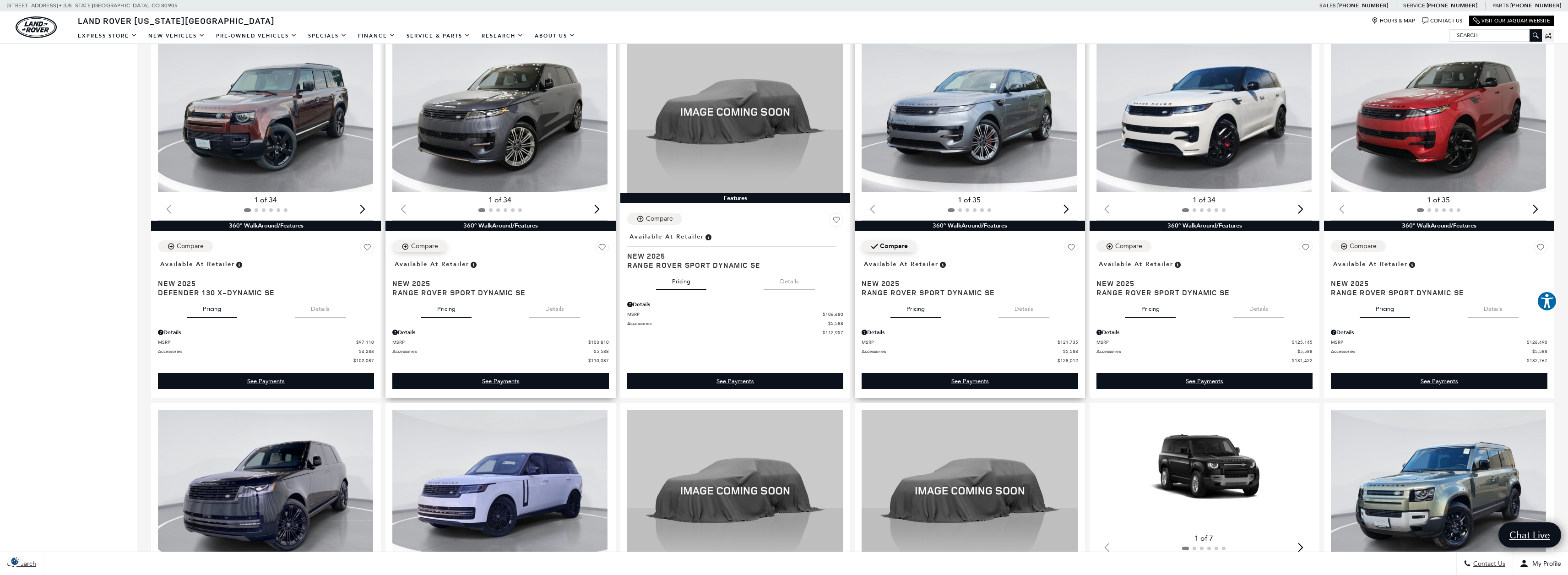
click at [419, 246] on div "Compare" at bounding box center [424, 246] width 27 height 8
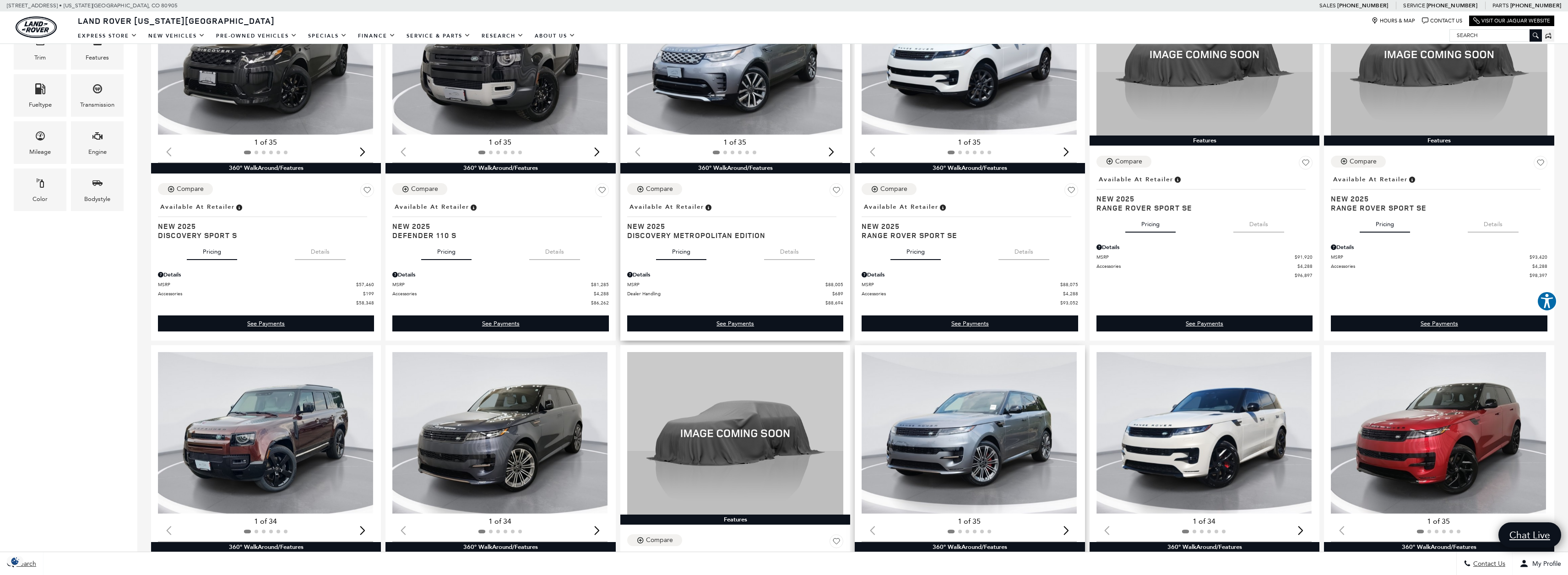
scroll to position [365, 0]
click at [894, 187] on div "Compare" at bounding box center [894, 188] width 27 height 8
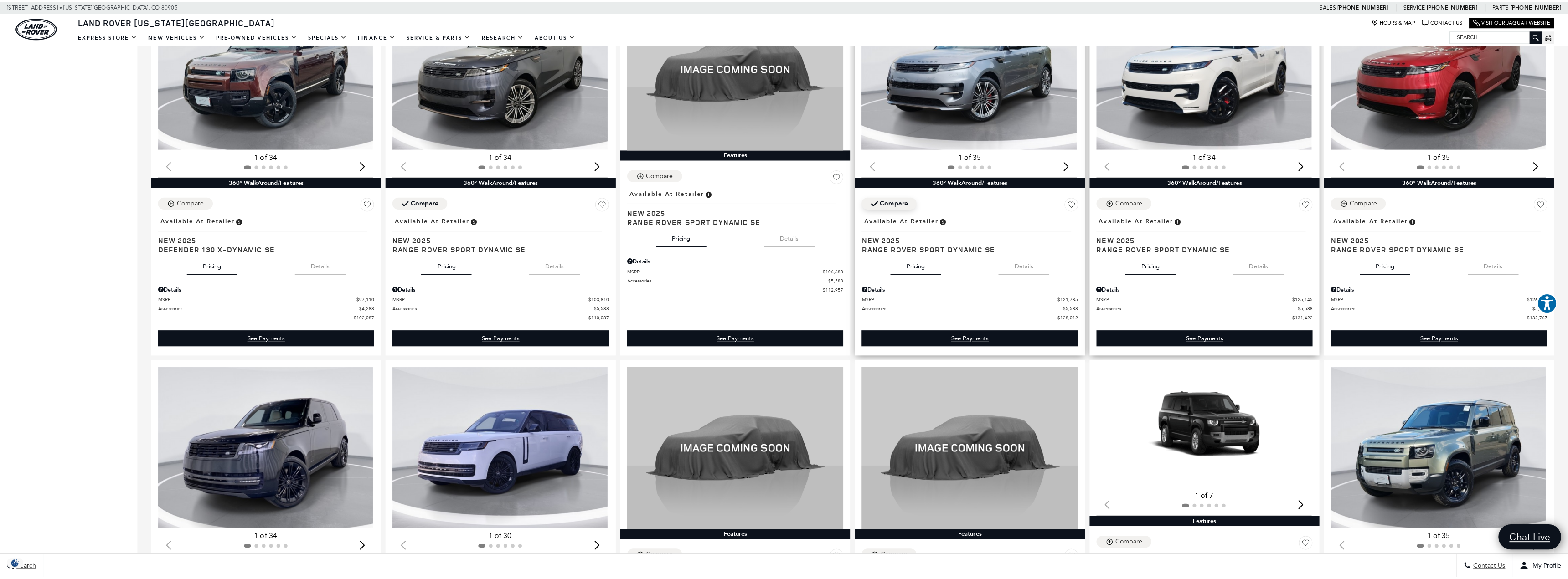
scroll to position [728, 0]
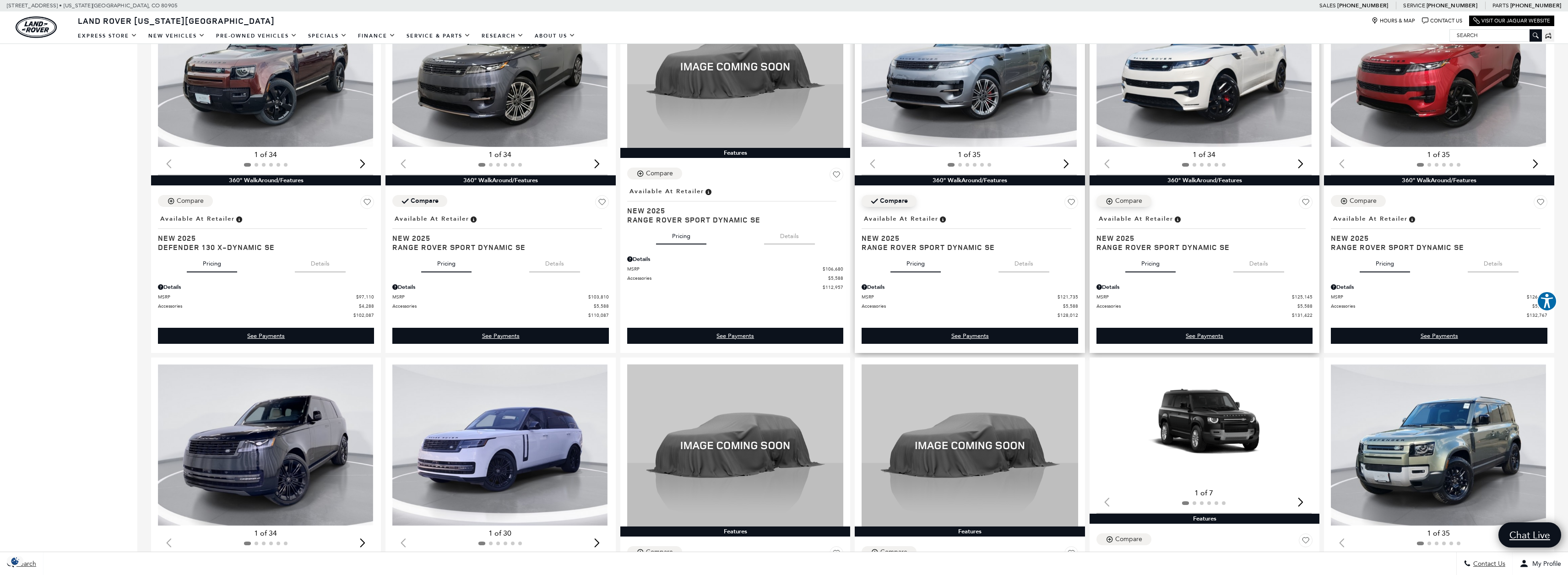
click at [1132, 198] on div "Compare" at bounding box center [1128, 200] width 27 height 8
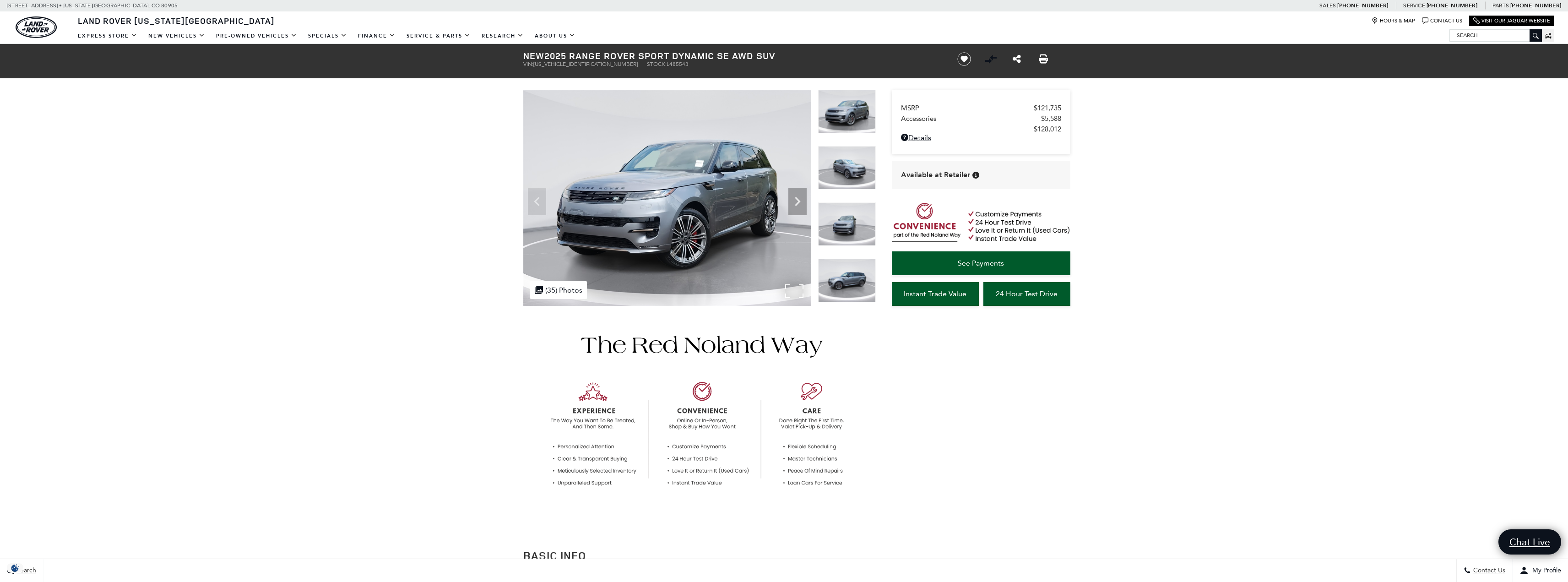
click at [787, 290] on img at bounding box center [667, 197] width 288 height 216
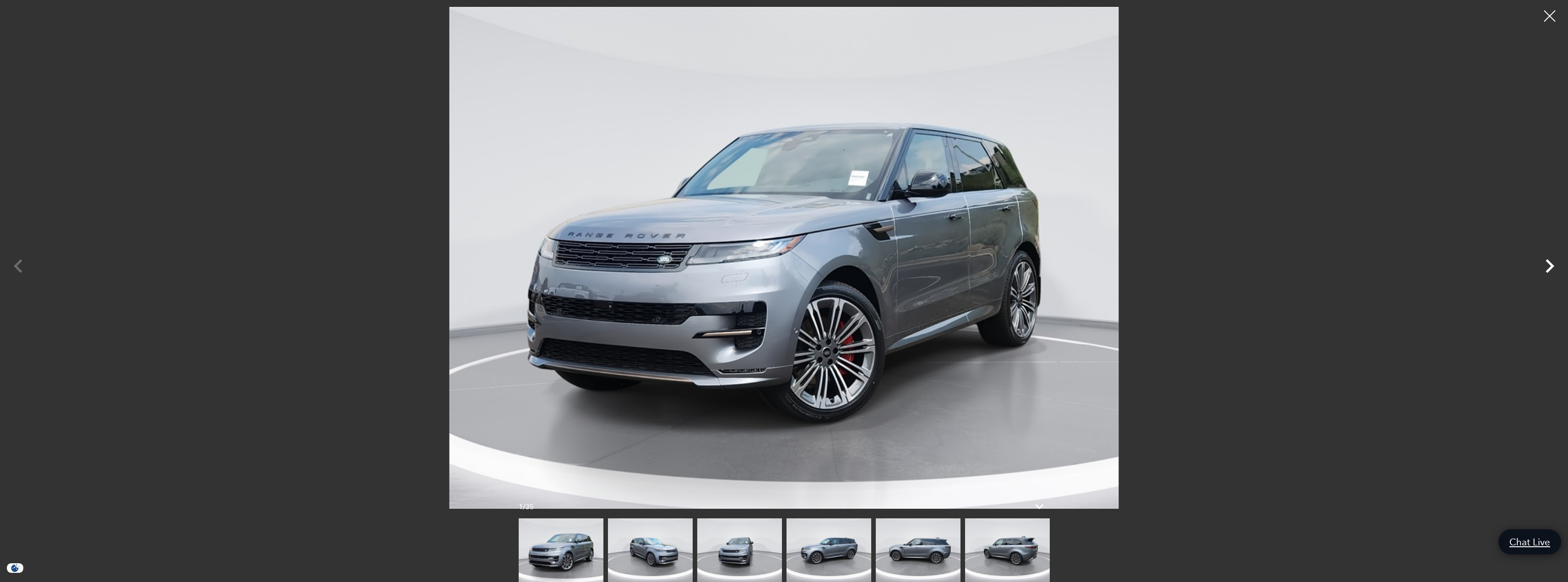
click at [1548, 267] on icon "Next" at bounding box center [1549, 266] width 28 height 28
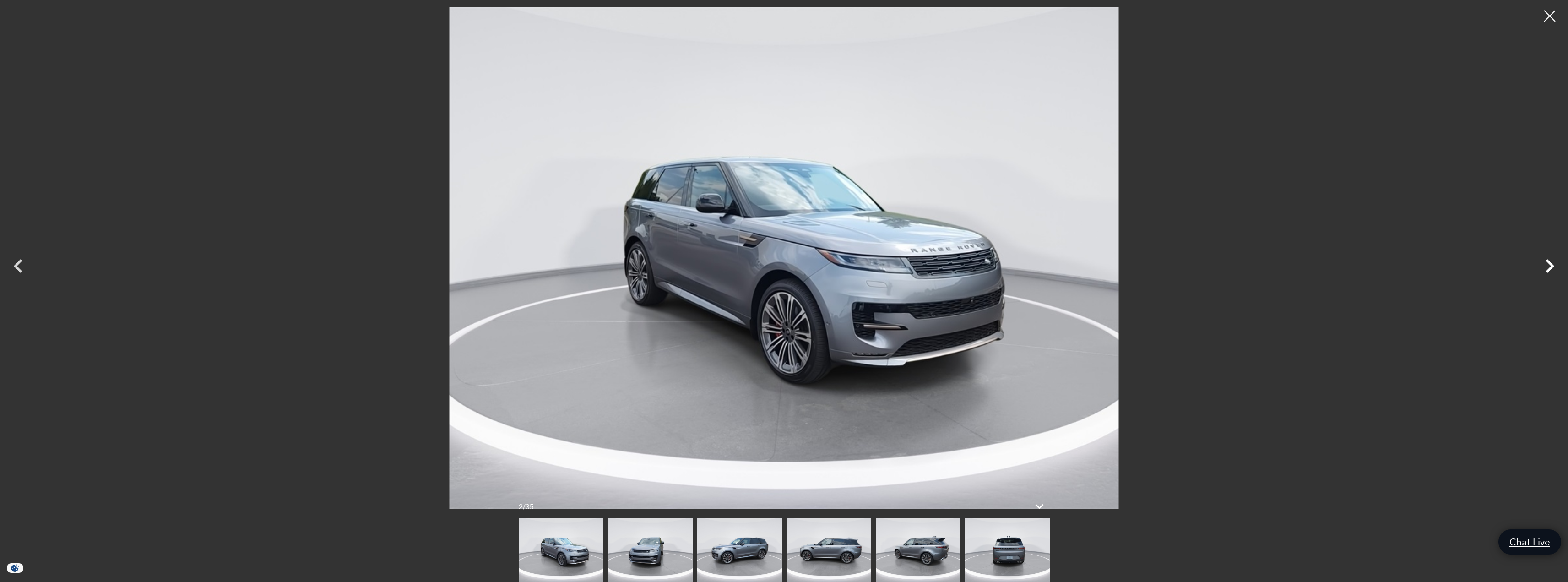
click at [1548, 267] on icon "Next" at bounding box center [1549, 266] width 28 height 28
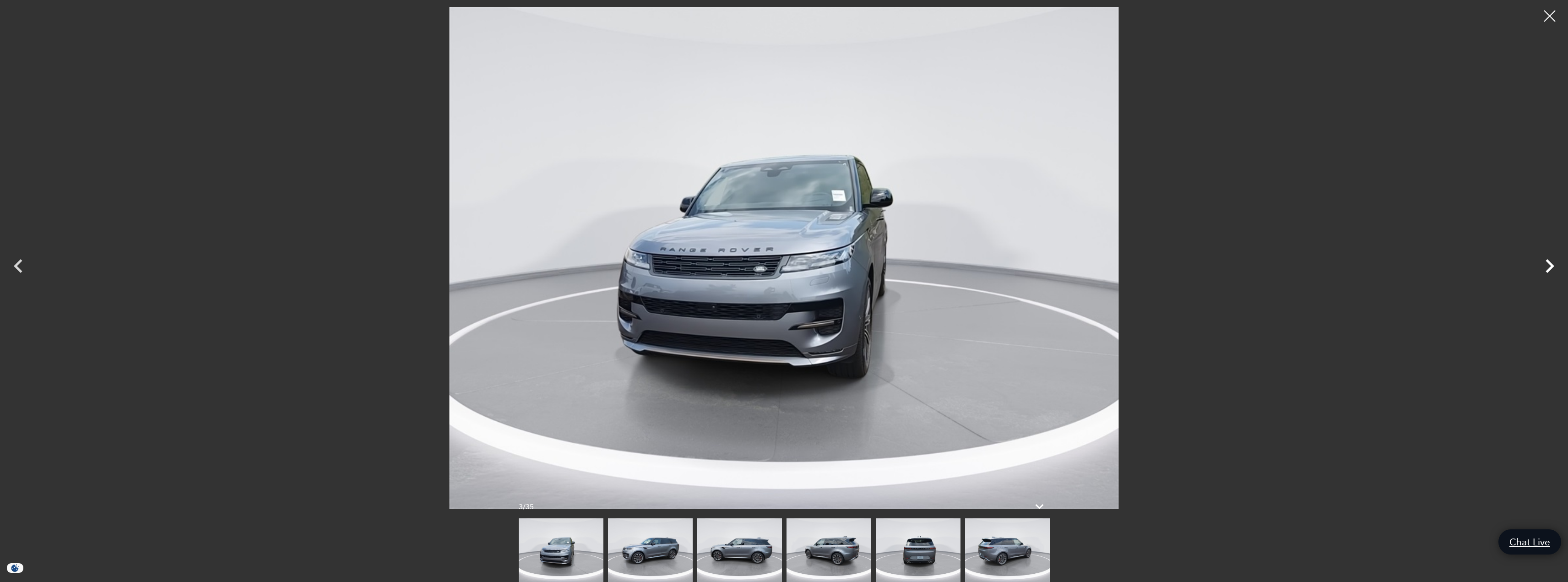
click at [1548, 267] on icon "Next" at bounding box center [1549, 266] width 28 height 28
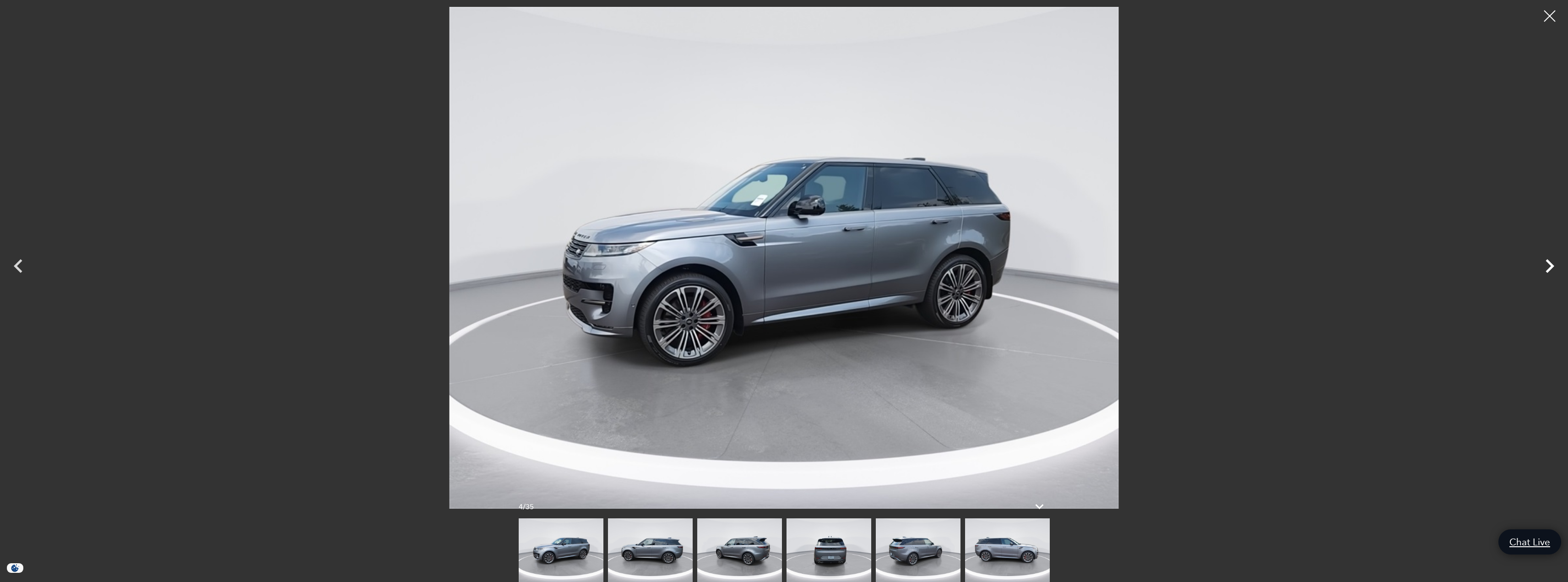
click at [1547, 267] on icon "Next" at bounding box center [1549, 266] width 28 height 28
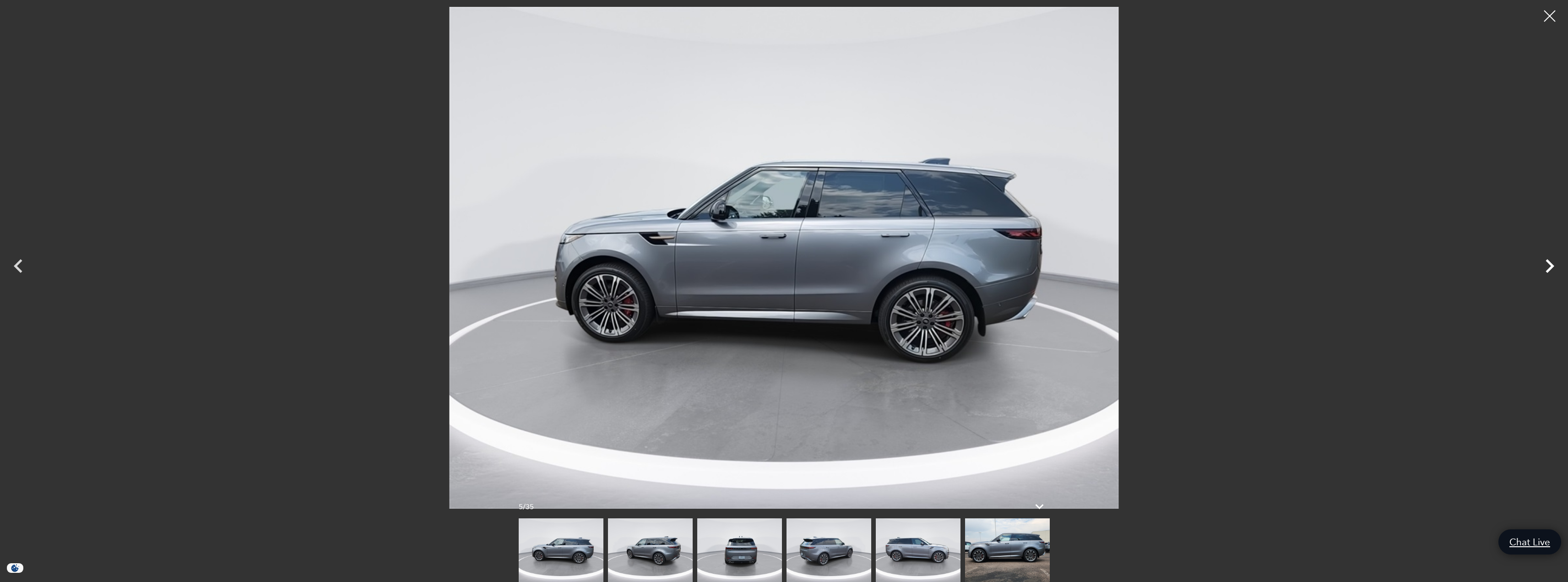
click at [1547, 267] on icon "Next" at bounding box center [1549, 266] width 28 height 28
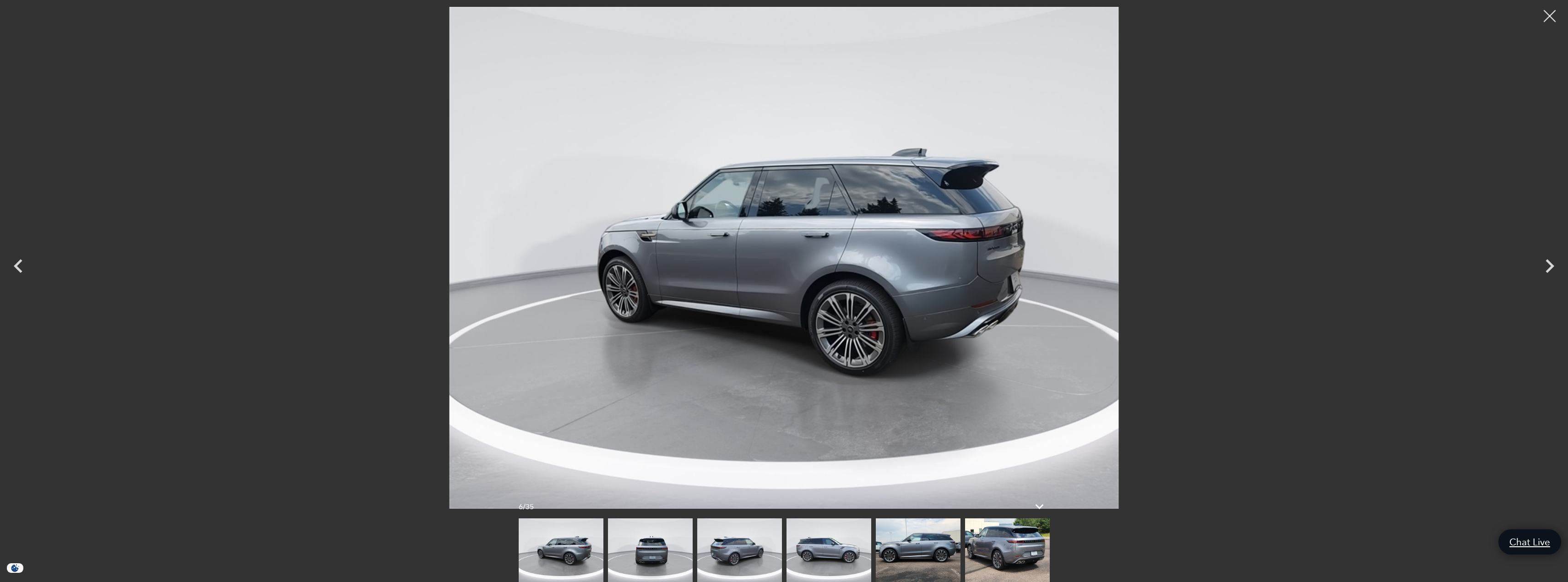
click at [1545, 21] on div at bounding box center [1550, 17] width 24 height 24
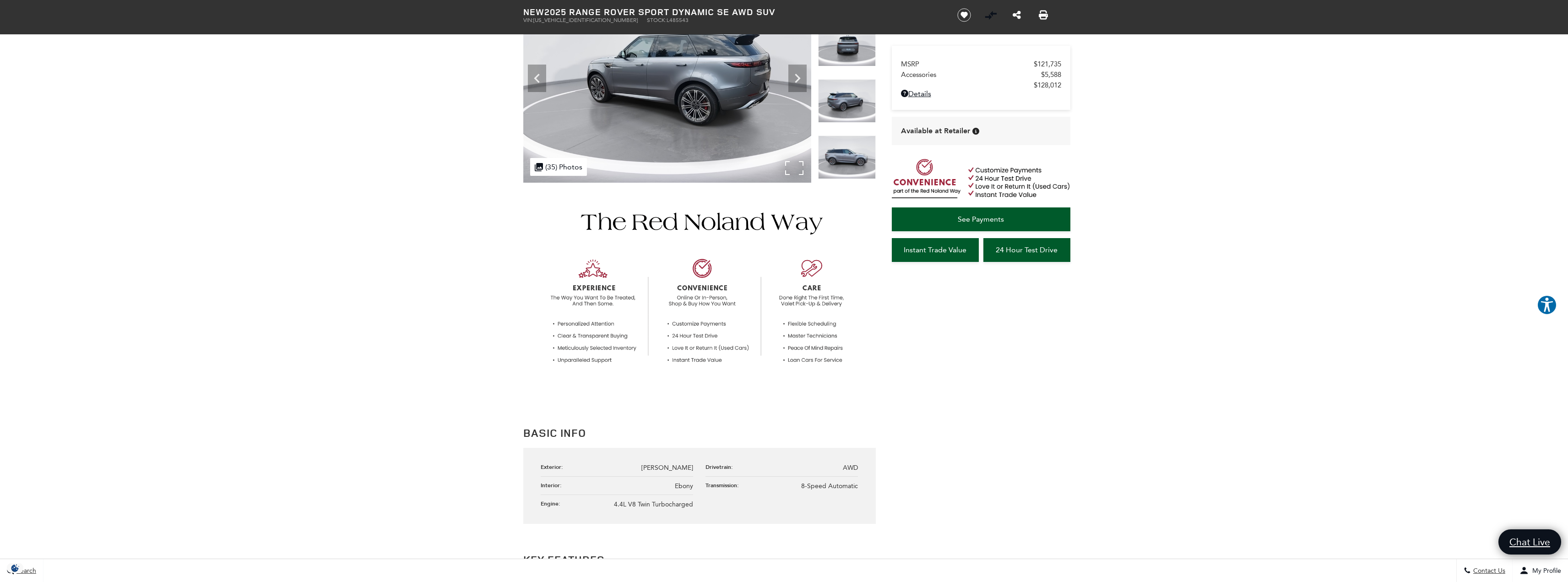
scroll to position [123, 0]
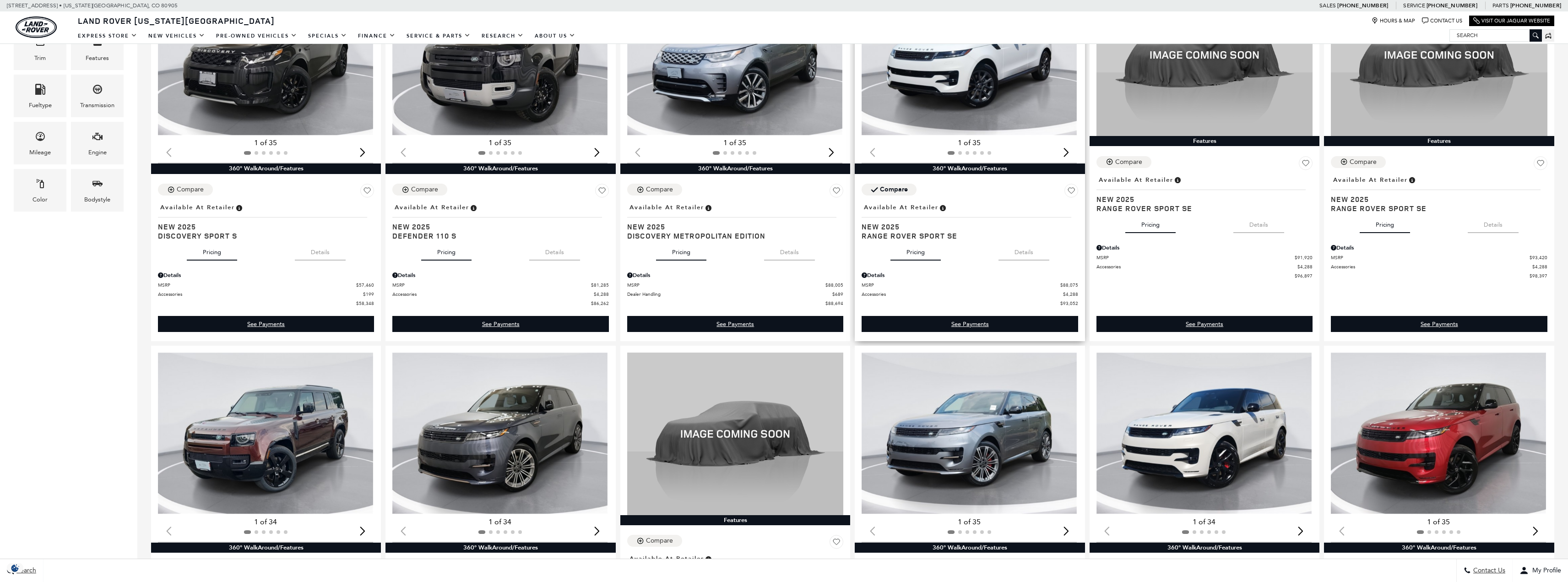
scroll to position [366, 0]
click at [956, 76] on img "1 / 2" at bounding box center [969, 54] width 215 height 161
